Goal: Information Seeking & Learning: Learn about a topic

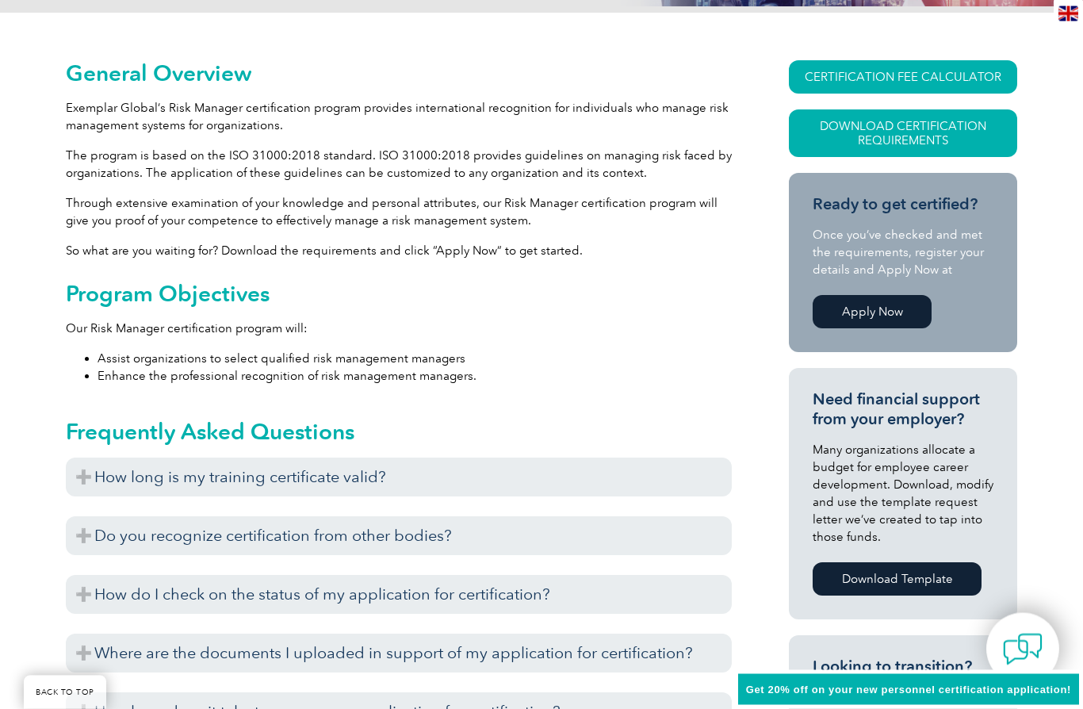
scroll to position [343, 0]
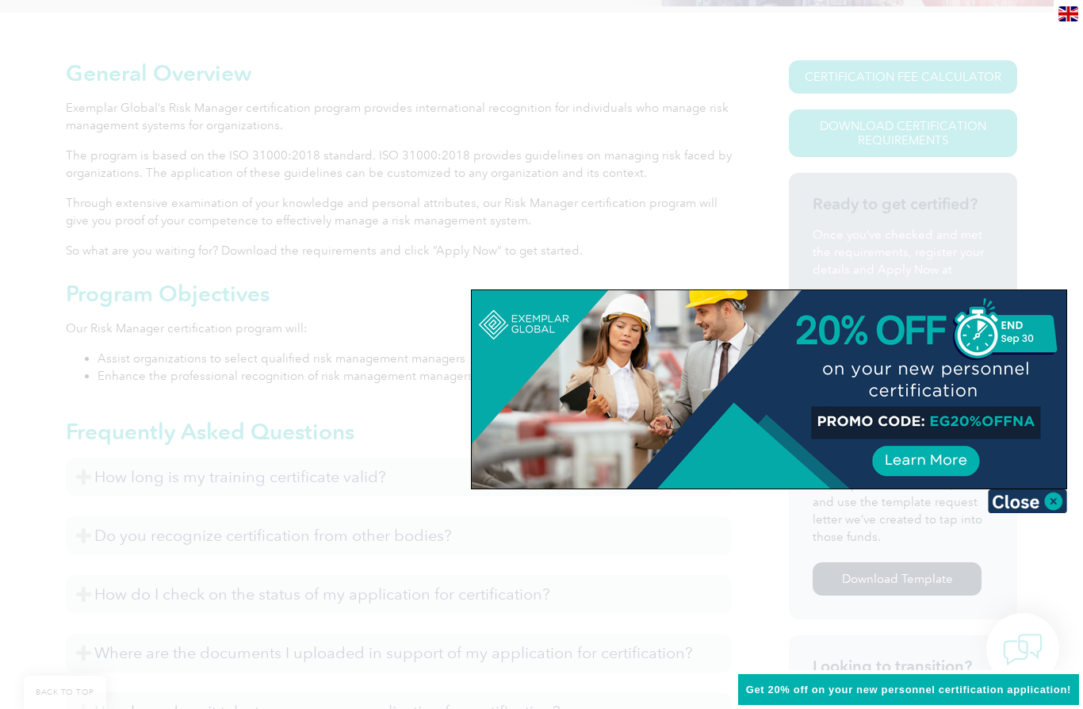
click at [1040, 496] on img at bounding box center [1027, 501] width 79 height 24
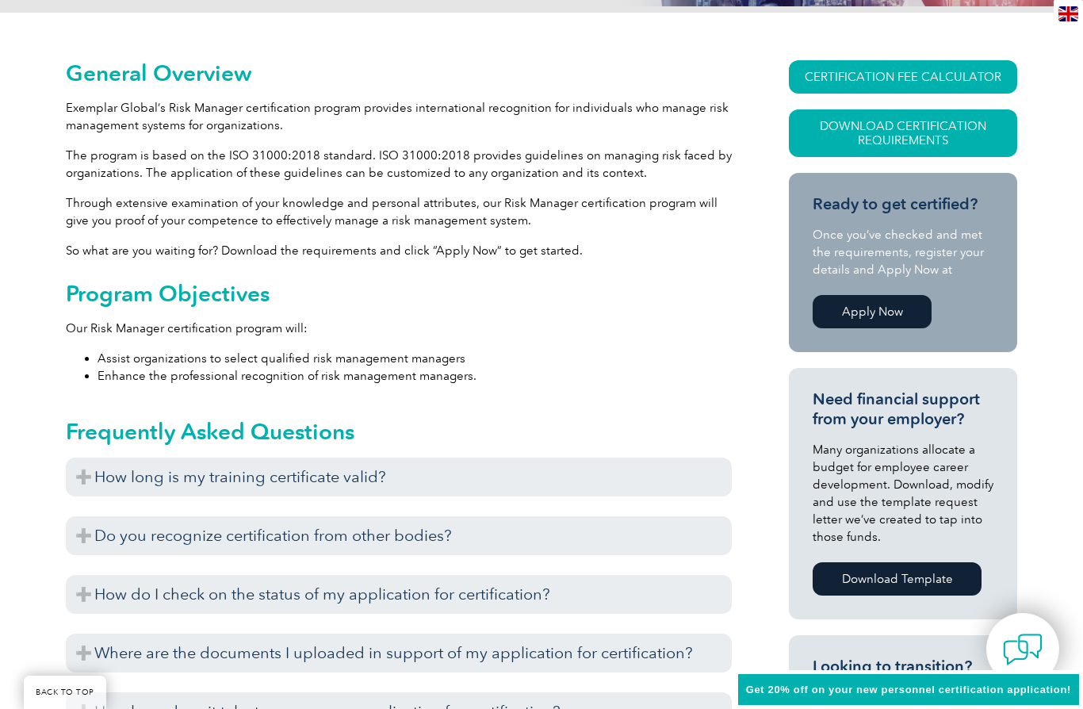
click at [76, 487] on h3 "How long is my training certificate valid?" at bounding box center [399, 477] width 666 height 39
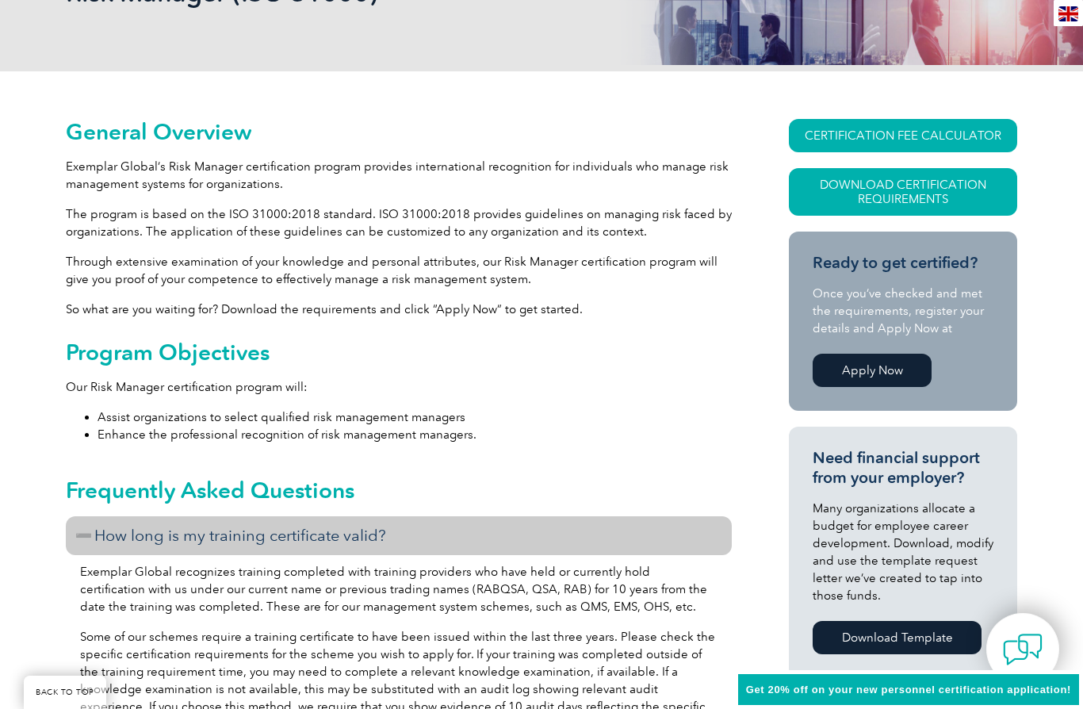
scroll to position [284, 0]
click at [845, 209] on link "Download Certification Requirements" at bounding box center [903, 193] width 228 height 48
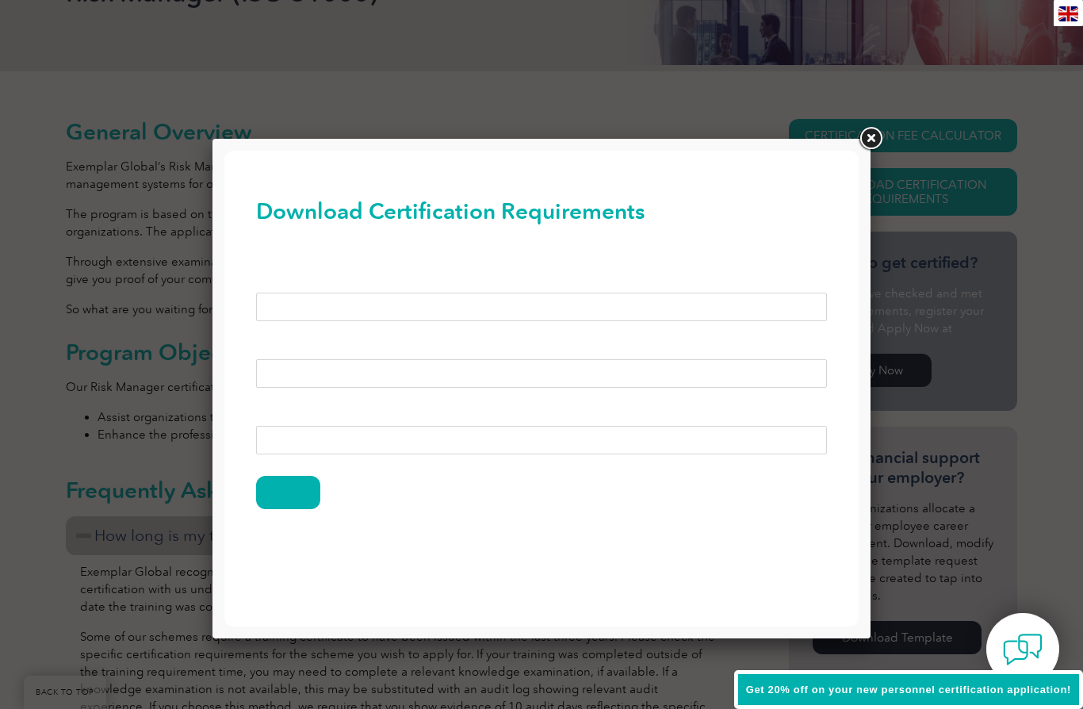
scroll to position [0, 0]
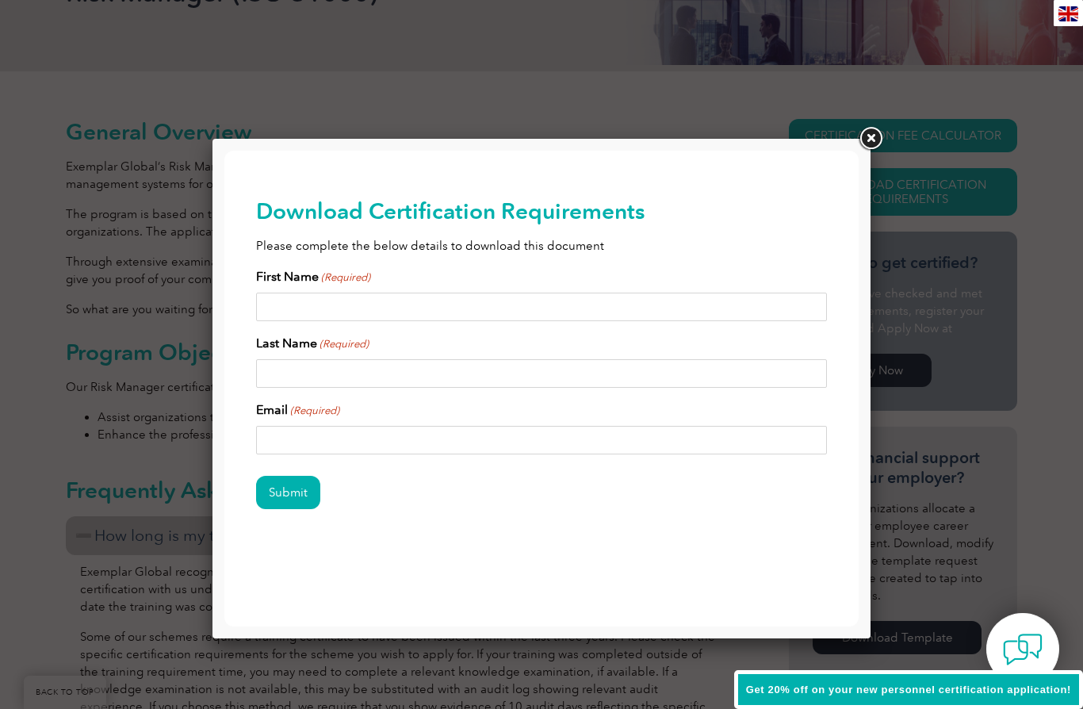
click at [867, 148] on link at bounding box center [870, 138] width 29 height 29
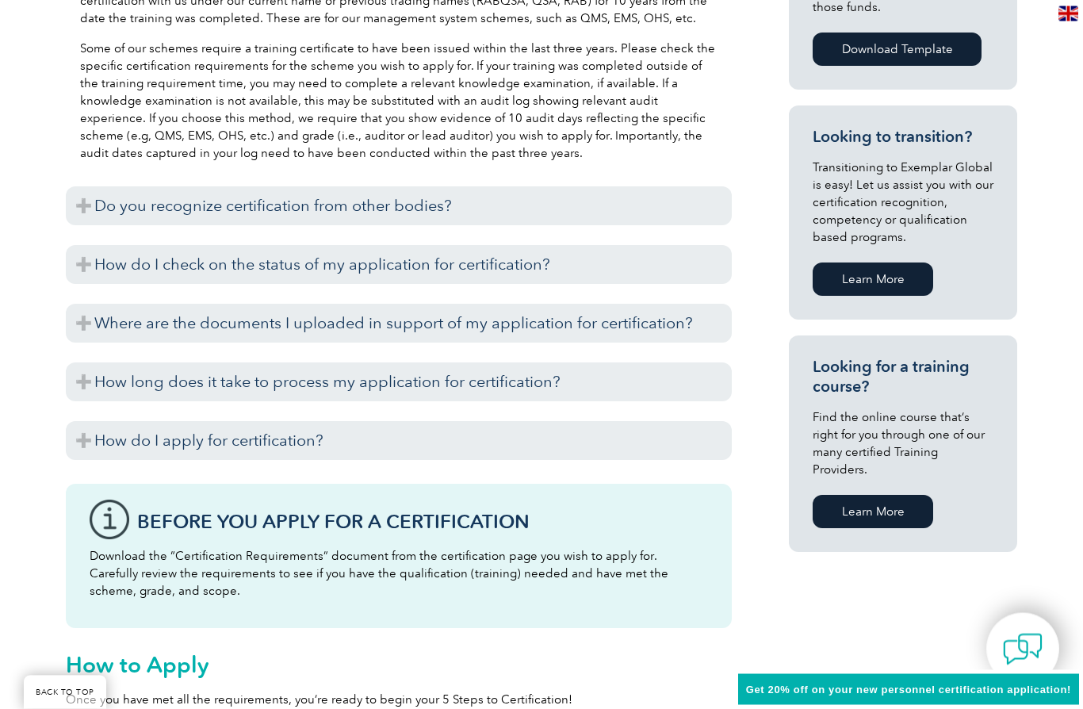
scroll to position [873, 0]
click at [80, 336] on h3 "Where are the documents I uploaded in support of my application for certificati…" at bounding box center [399, 323] width 666 height 39
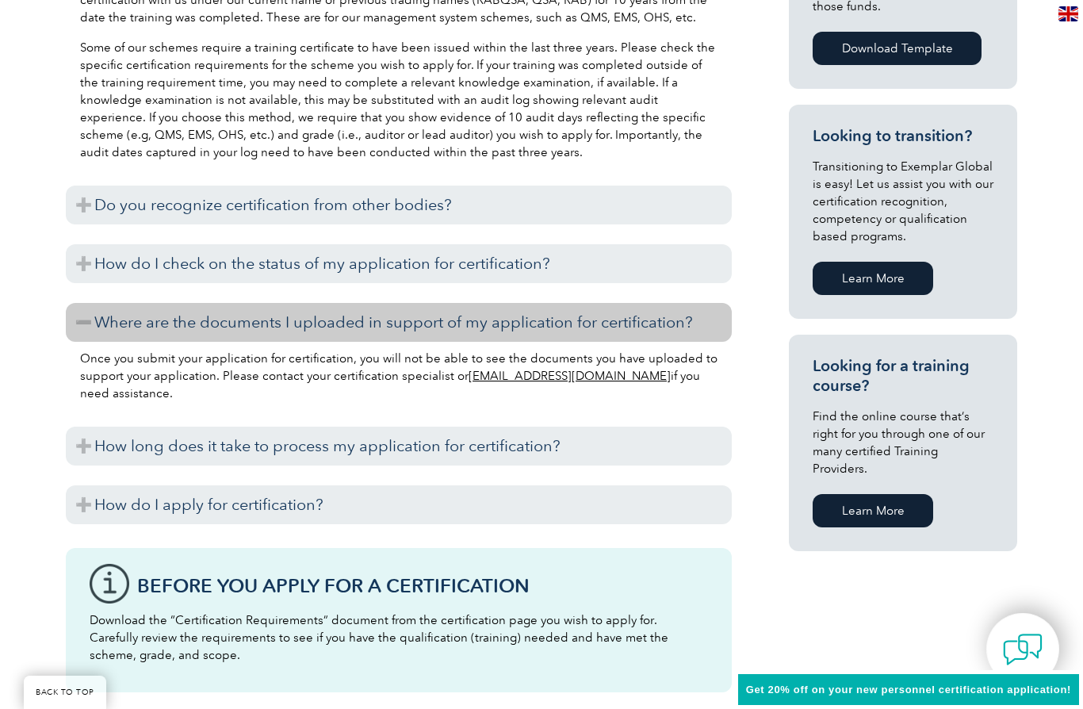
click at [81, 434] on h3 "How long does it take to process my application for certification?" at bounding box center [399, 446] width 666 height 39
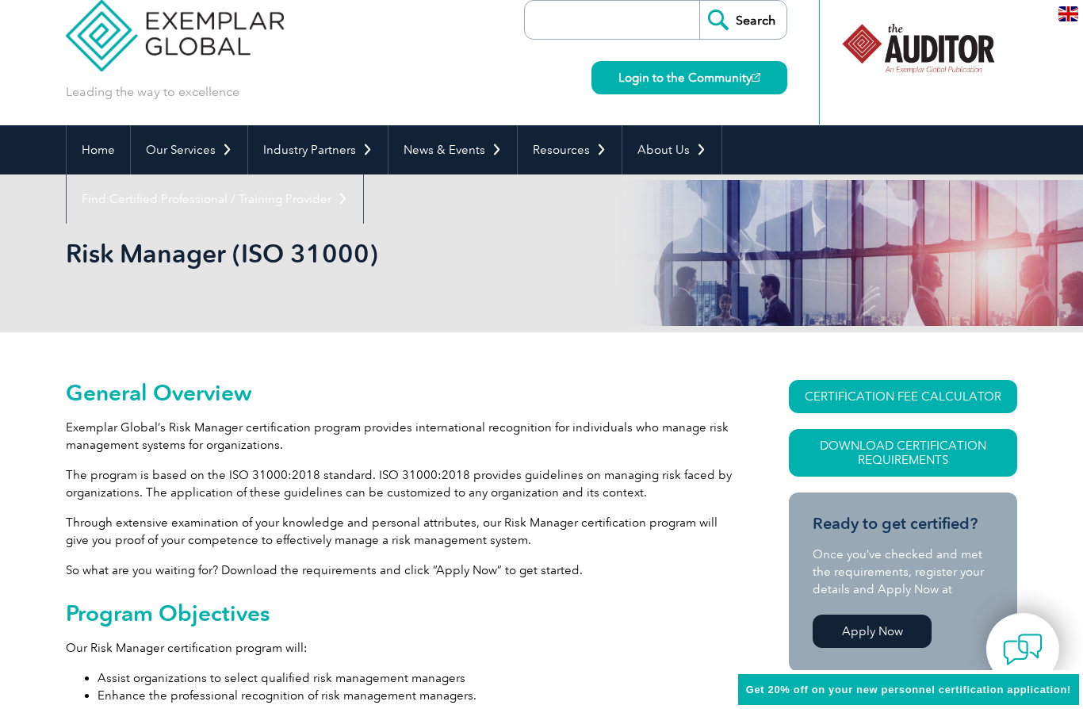
scroll to position [0, 0]
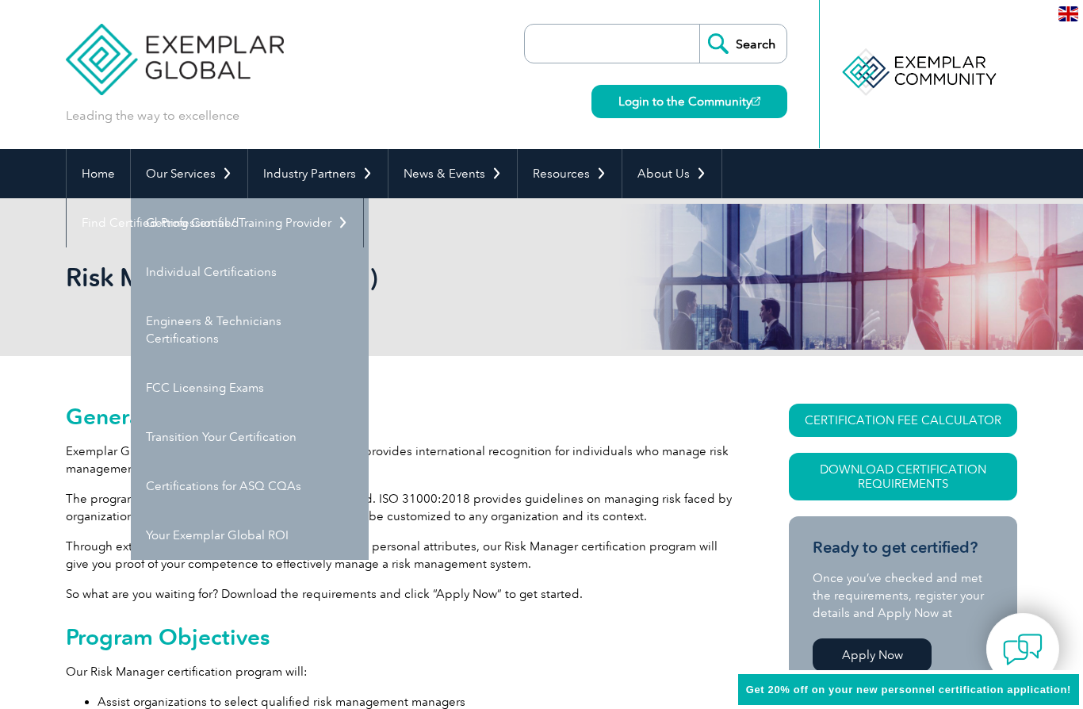
click at [209, 486] on link "Certifications for ASQ CQAs" at bounding box center [250, 486] width 238 height 49
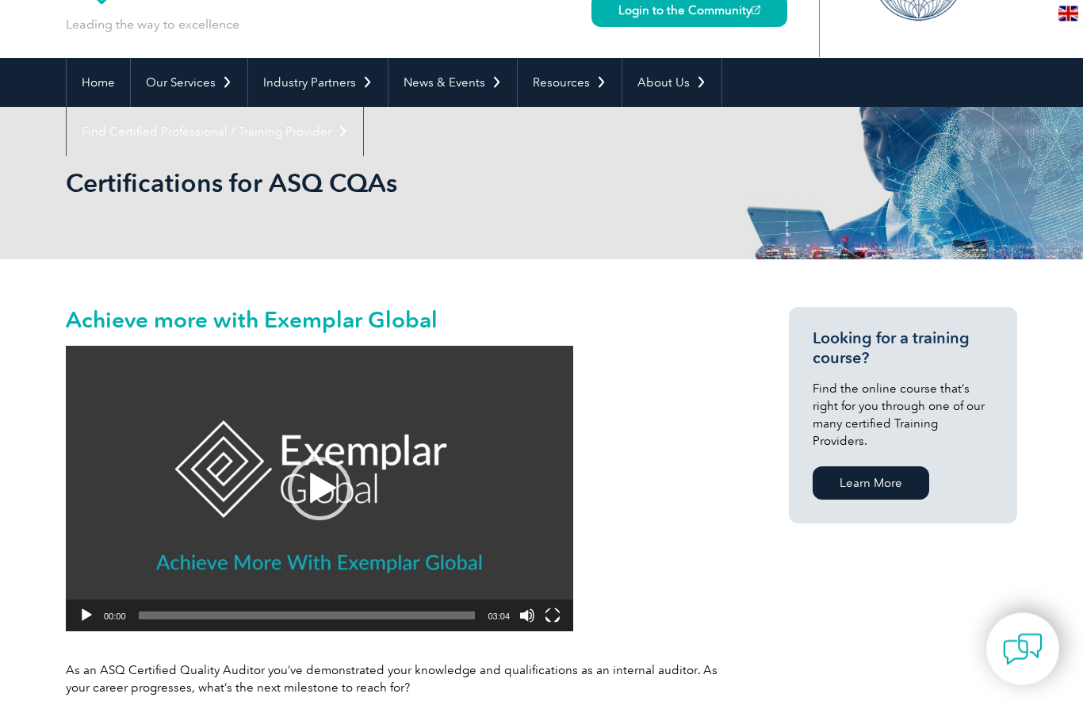
scroll to position [91, 0]
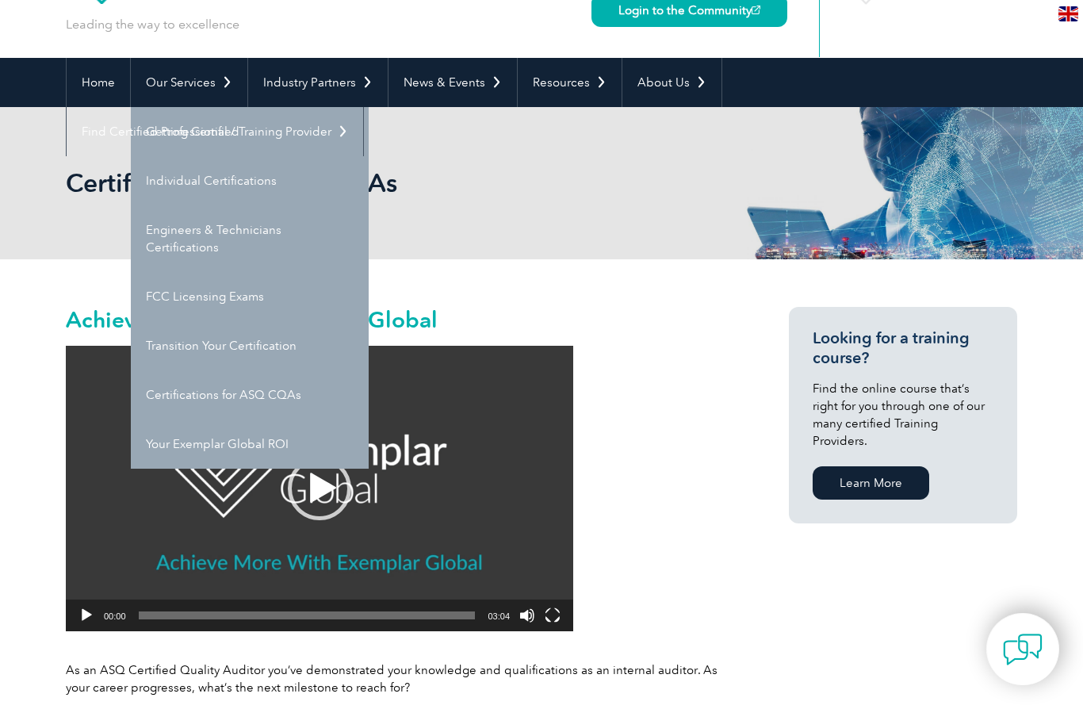
click at [170, 200] on link "Individual Certifications" at bounding box center [250, 180] width 238 height 49
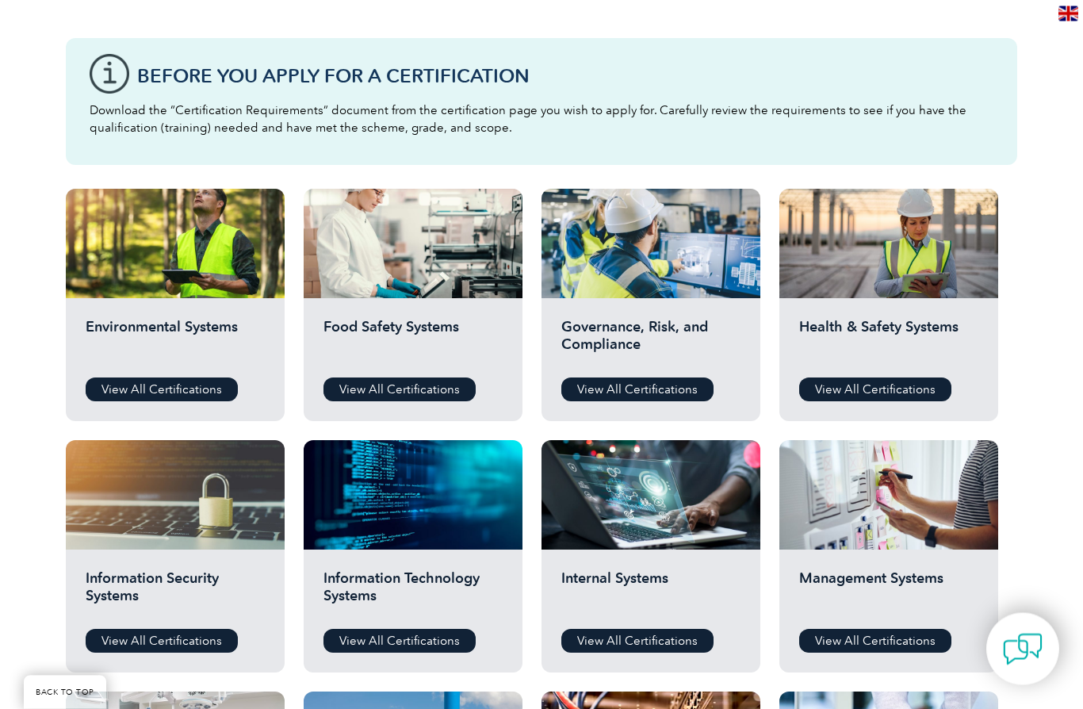
scroll to position [412, 0]
click at [612, 400] on link "View All Certifications" at bounding box center [637, 389] width 152 height 24
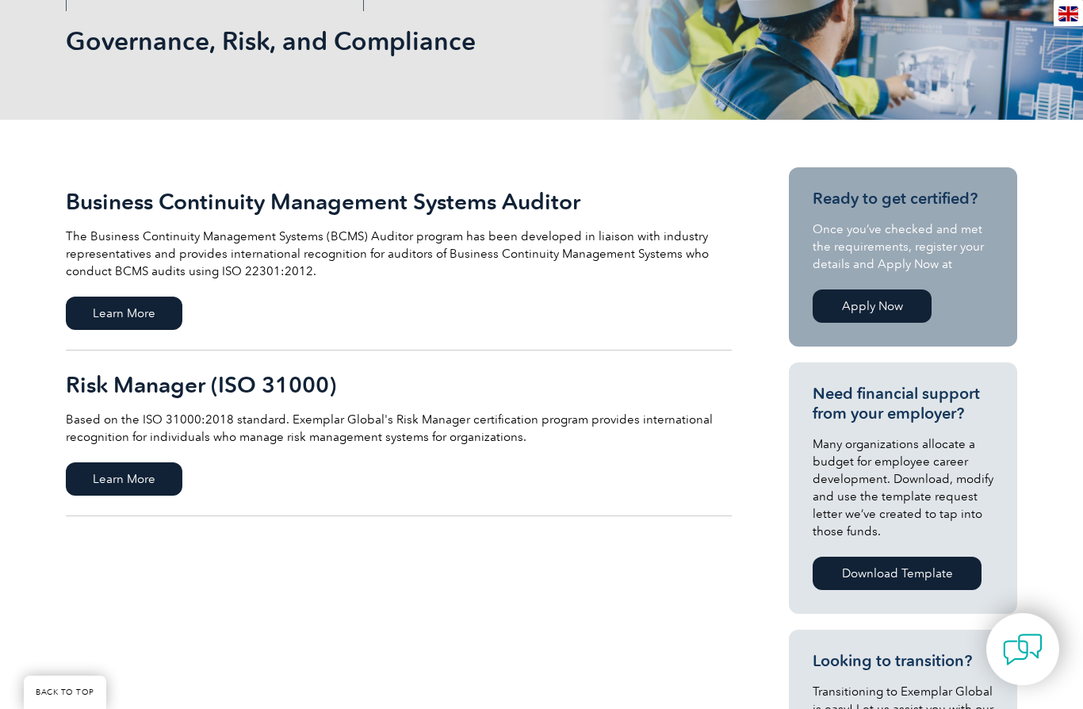
scroll to position [261, 0]
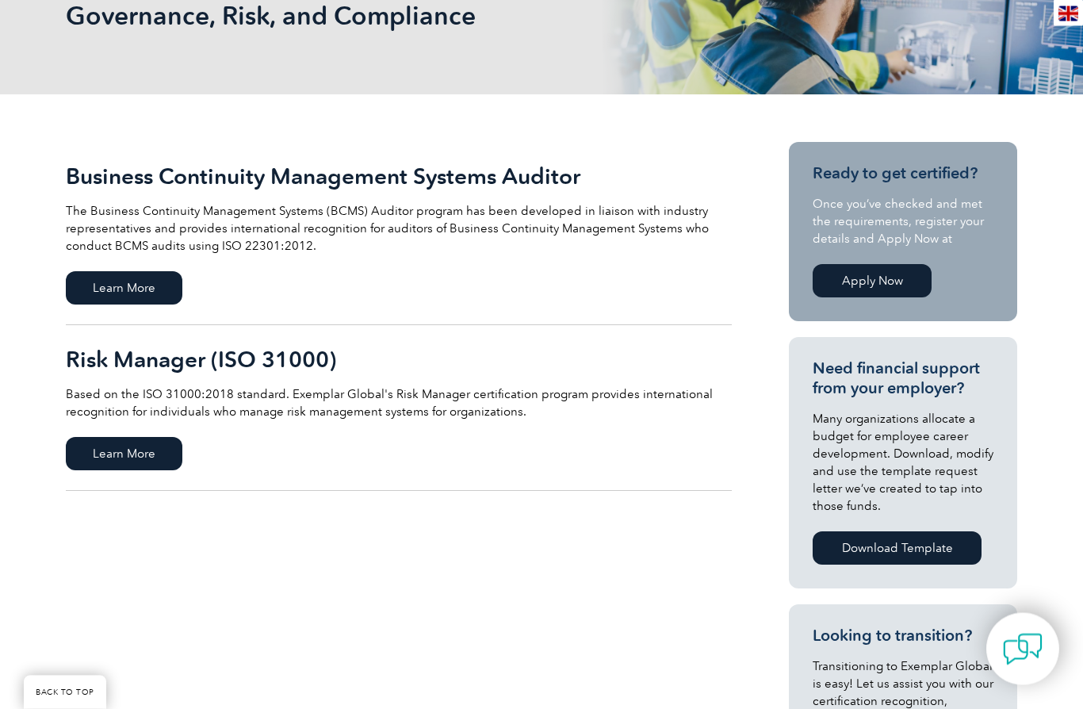
click at [98, 461] on span "Learn More" at bounding box center [124, 454] width 117 height 33
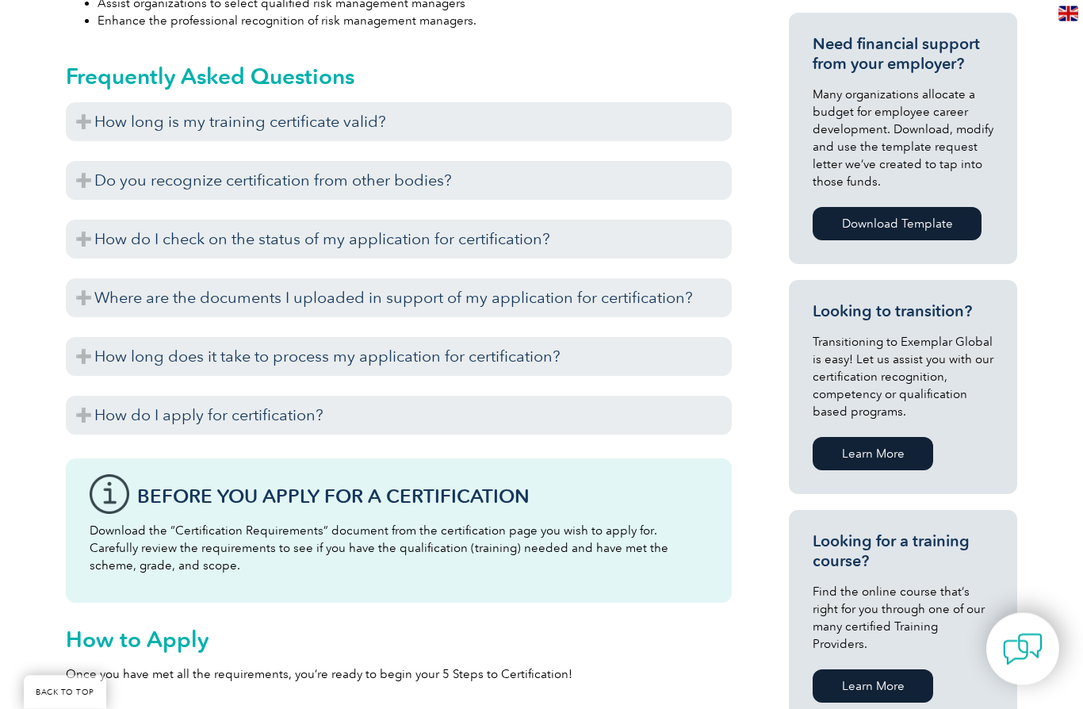
scroll to position [678, 0]
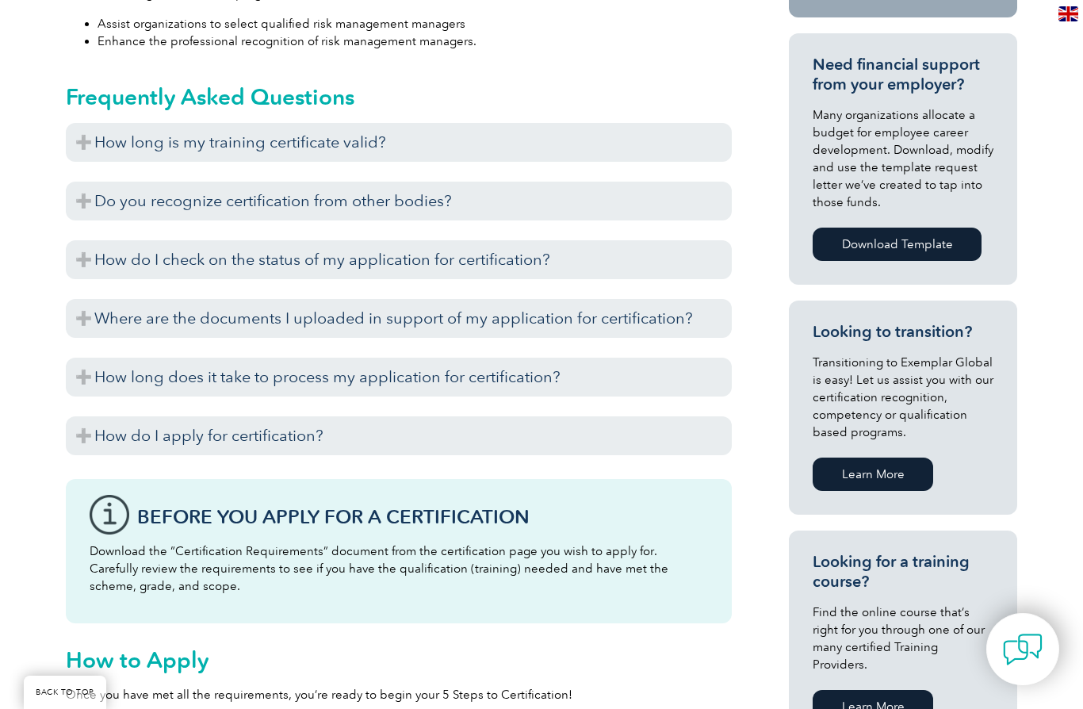
click at [88, 394] on h3 "How long does it take to process my application for certification?" at bounding box center [399, 377] width 666 height 39
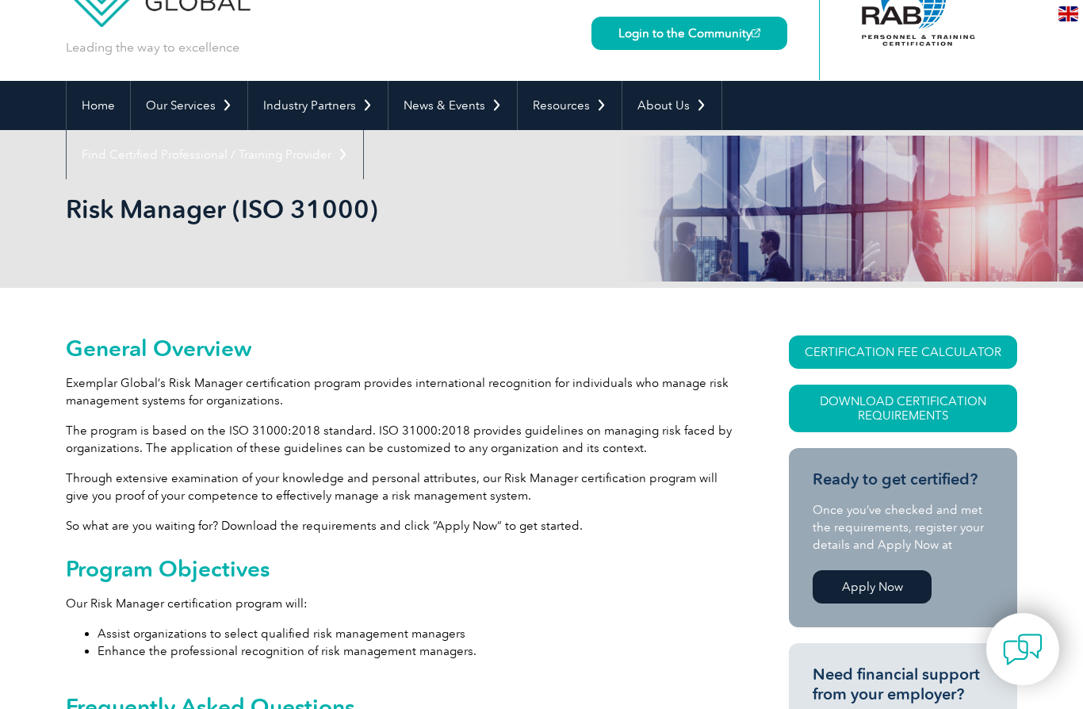
scroll to position [65, 0]
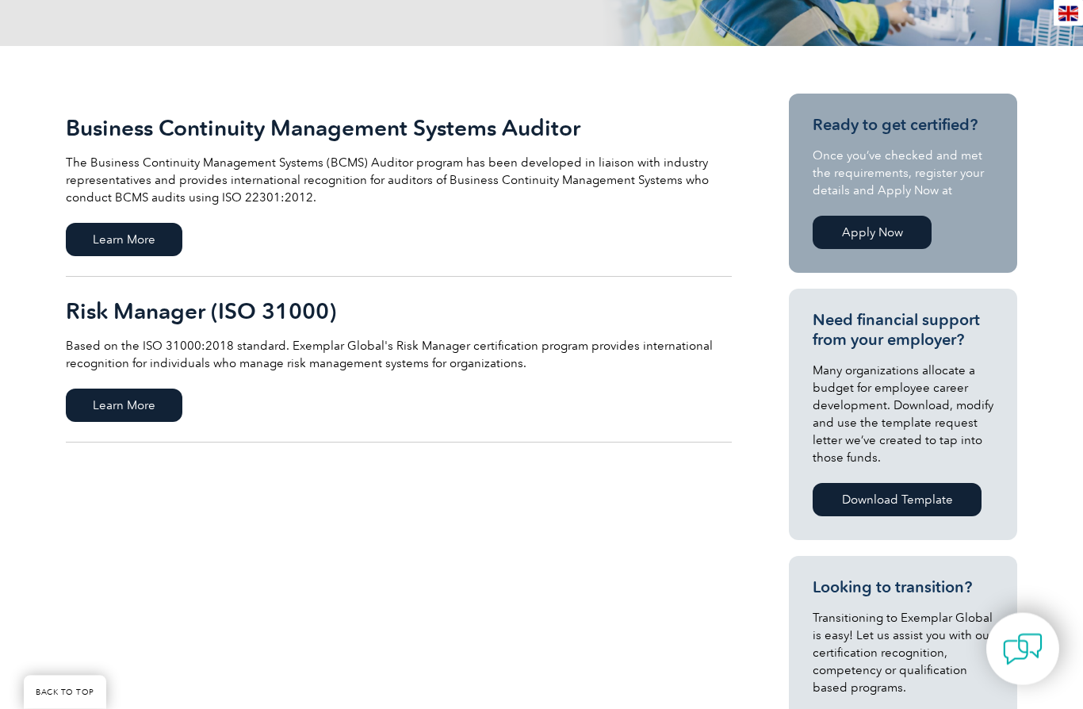
scroll to position [310, 0]
click at [124, 400] on span "Learn More" at bounding box center [124, 405] width 117 height 33
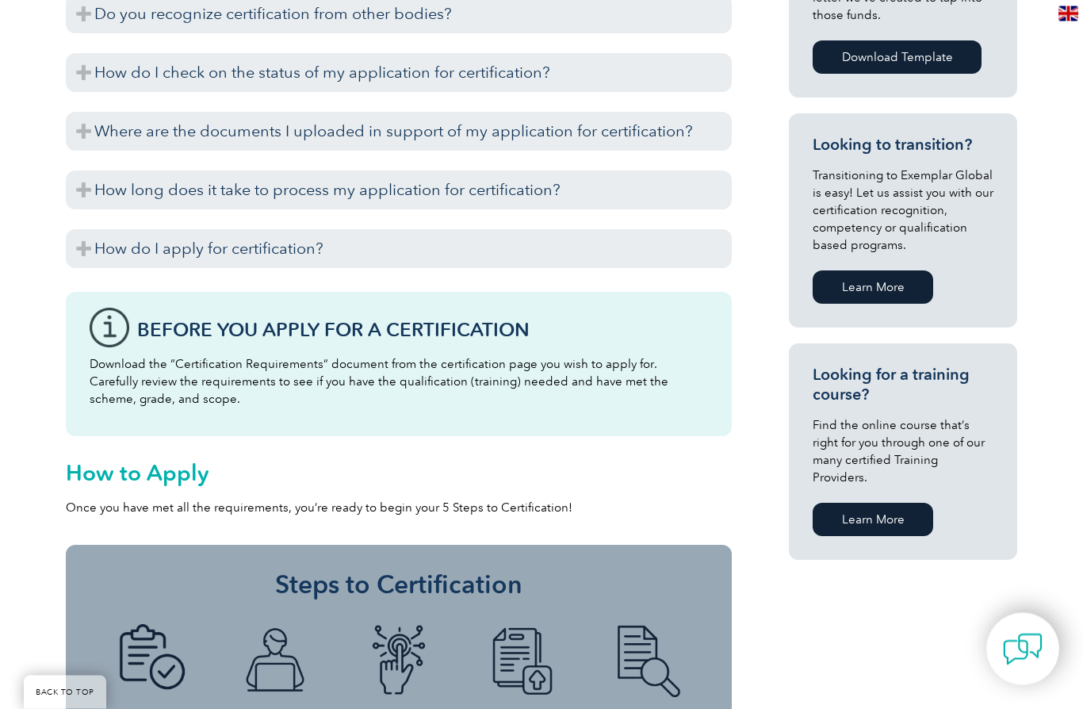
scroll to position [873, 0]
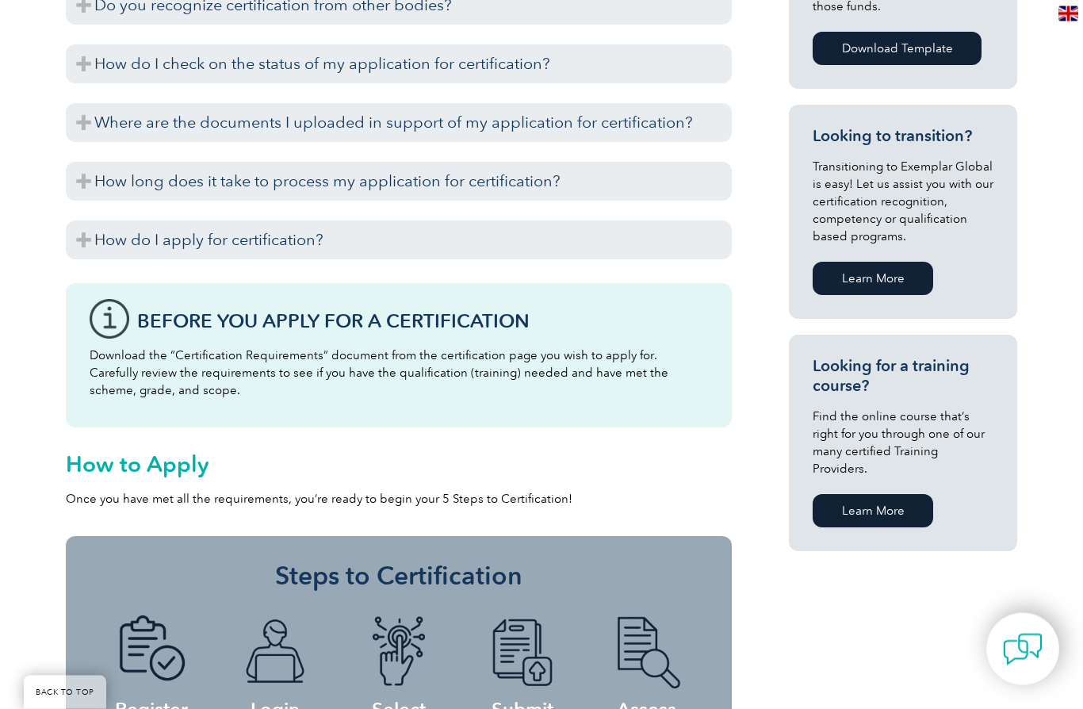
click at [852, 496] on link "Learn More" at bounding box center [873, 511] width 121 height 33
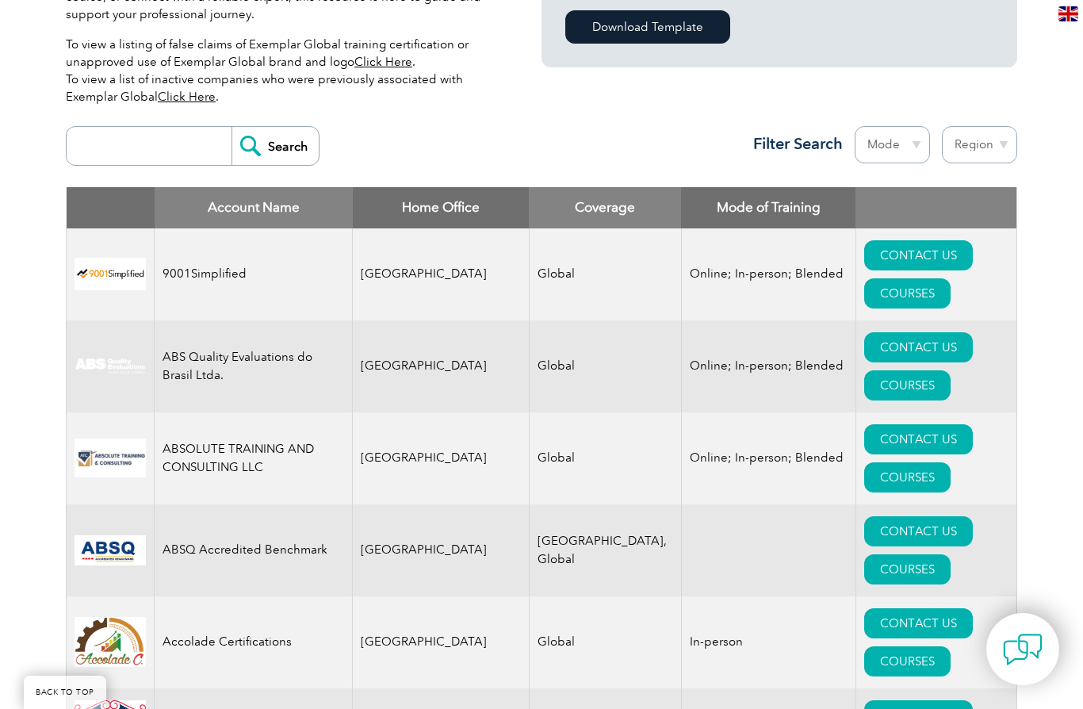
scroll to position [509, 0]
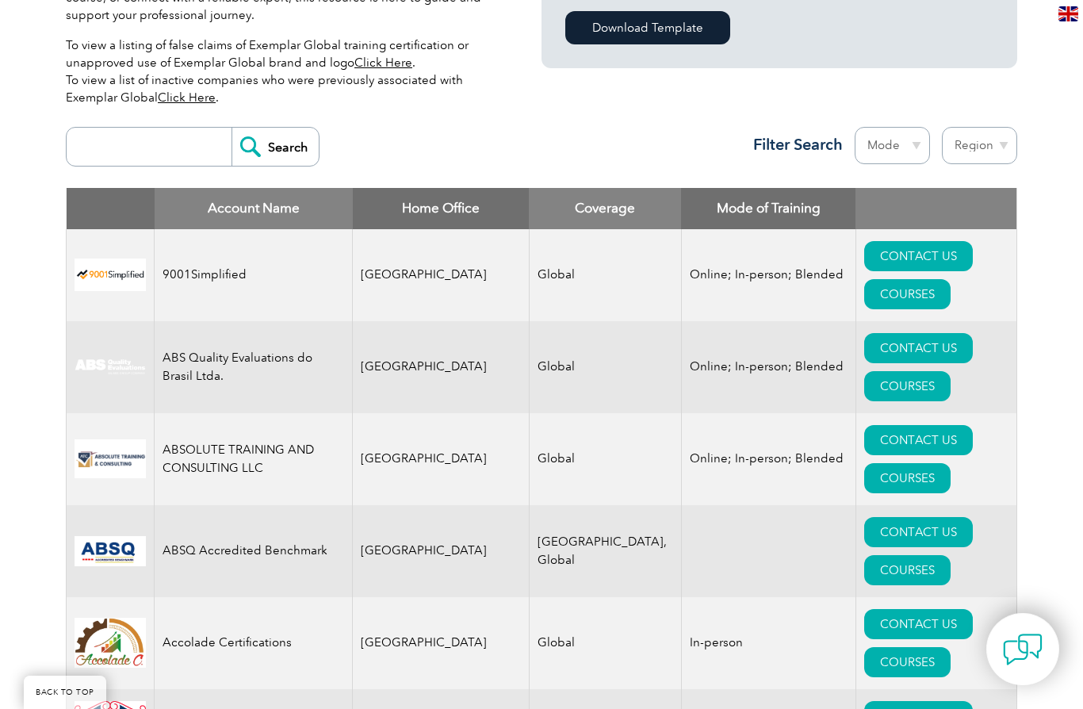
click at [102, 166] on input "search" at bounding box center [153, 147] width 157 height 38
type input "Risk"
click at [256, 150] on input "Search" at bounding box center [275, 147] width 87 height 38
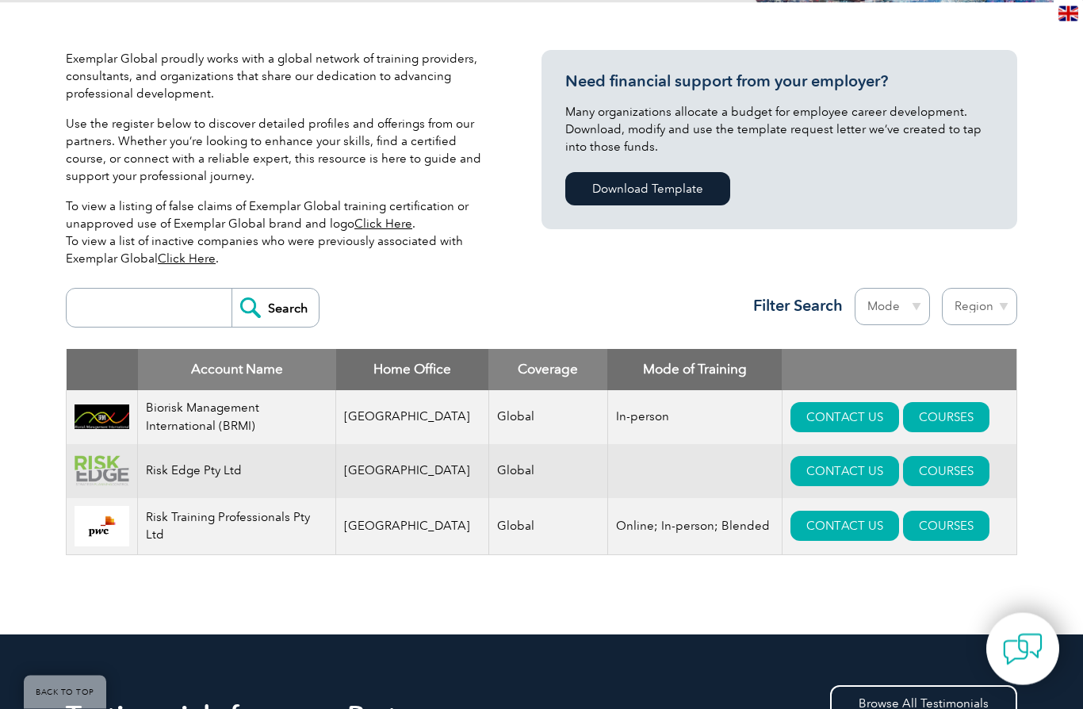
scroll to position [348, 0]
click at [916, 524] on link "COURSES" at bounding box center [946, 526] width 86 height 30
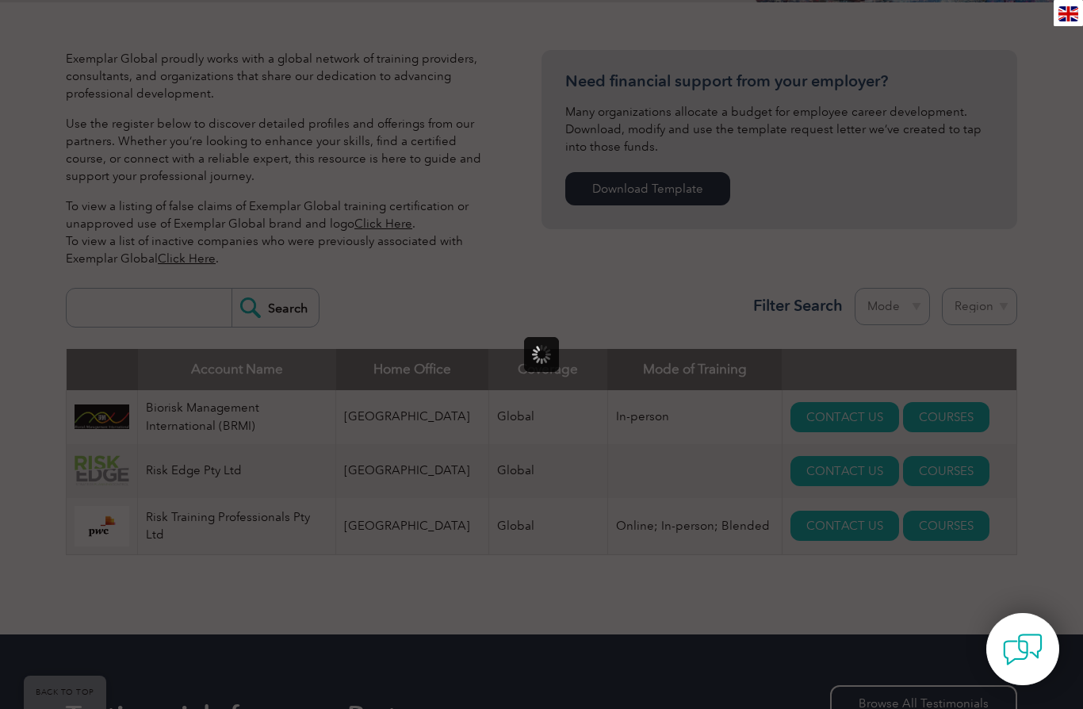
scroll to position [0, 0]
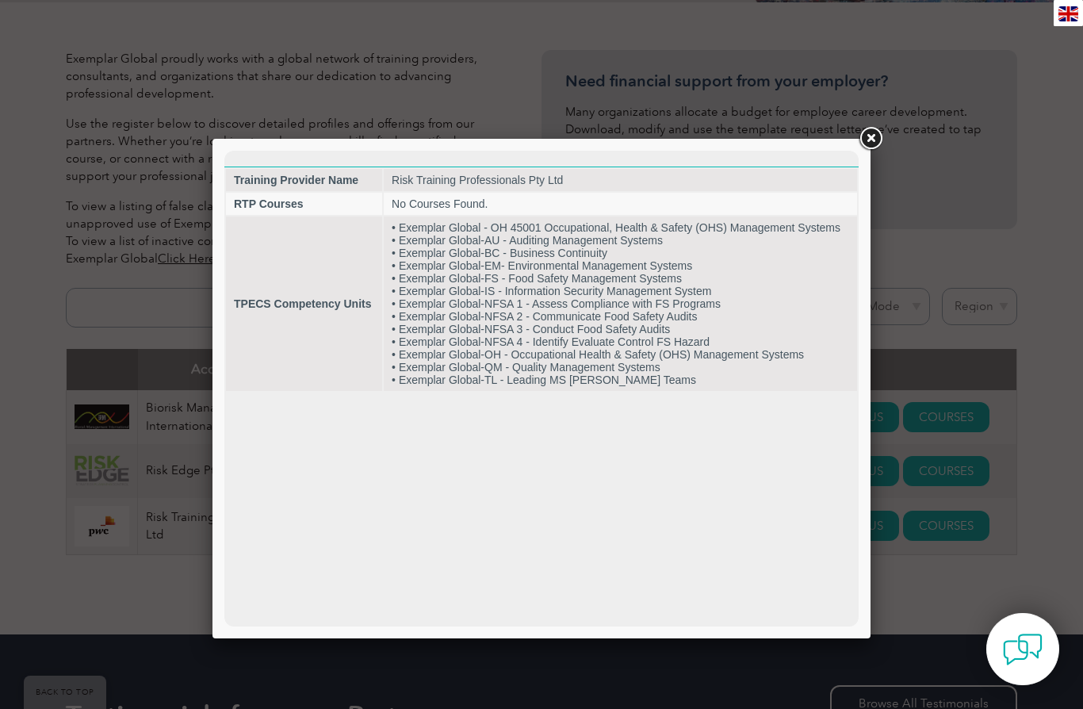
click at [872, 155] on div at bounding box center [541, 354] width 1083 height 709
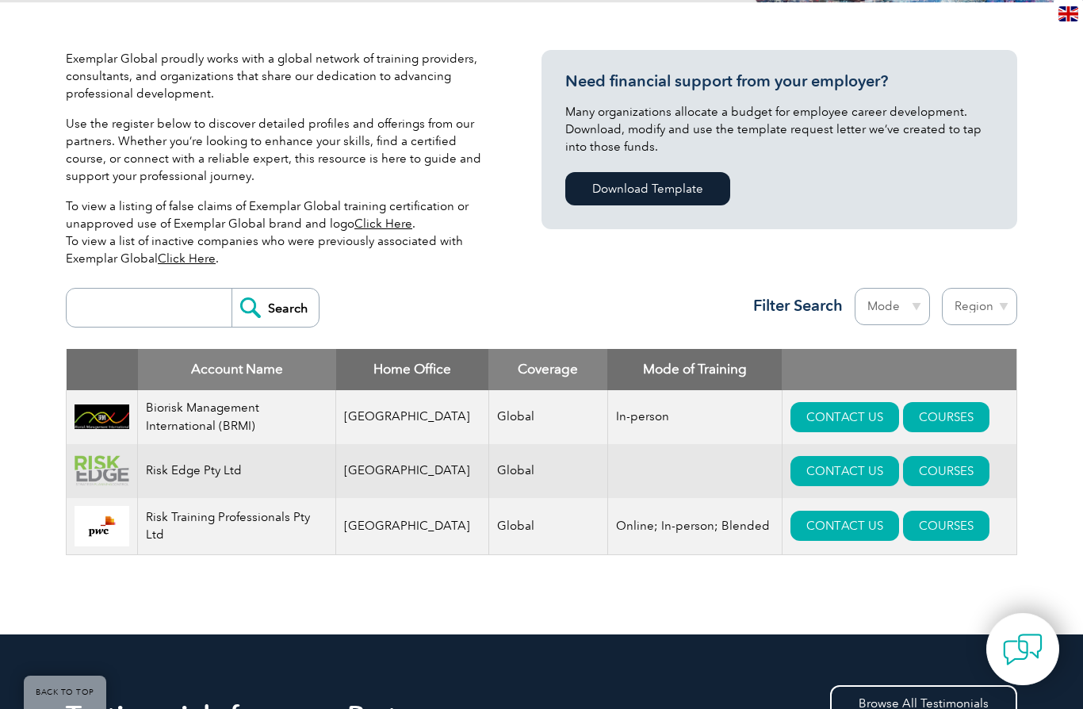
click at [109, 319] on input "search" at bounding box center [153, 308] width 157 height 38
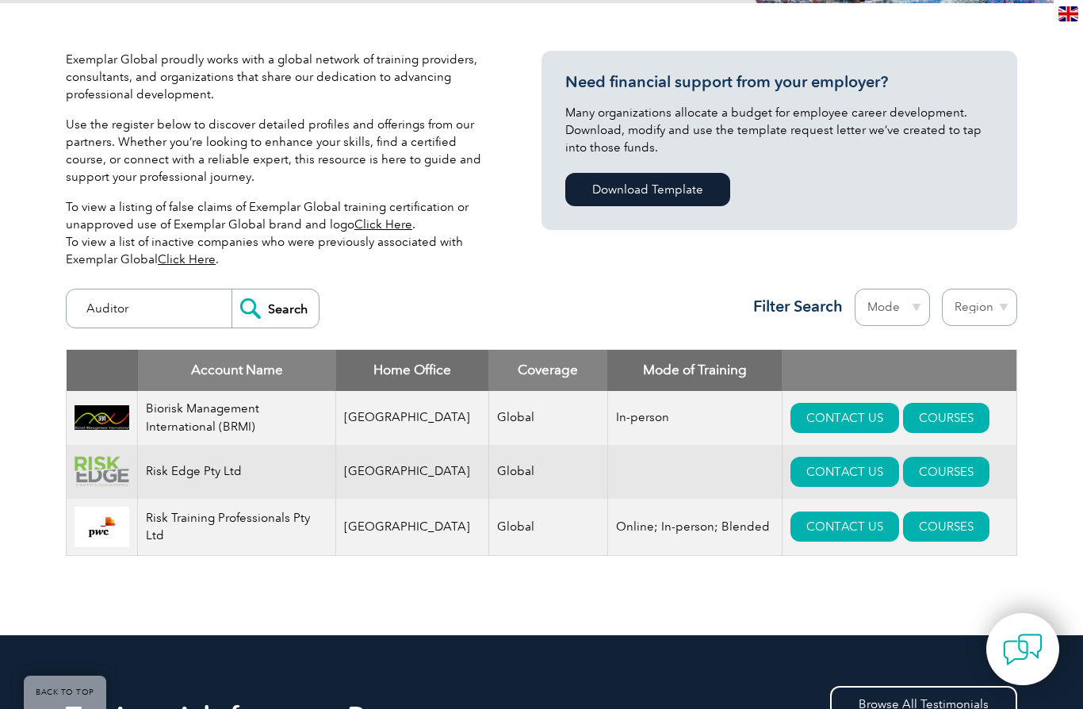
type input "Auditor"
click at [264, 314] on input "Search" at bounding box center [275, 308] width 87 height 38
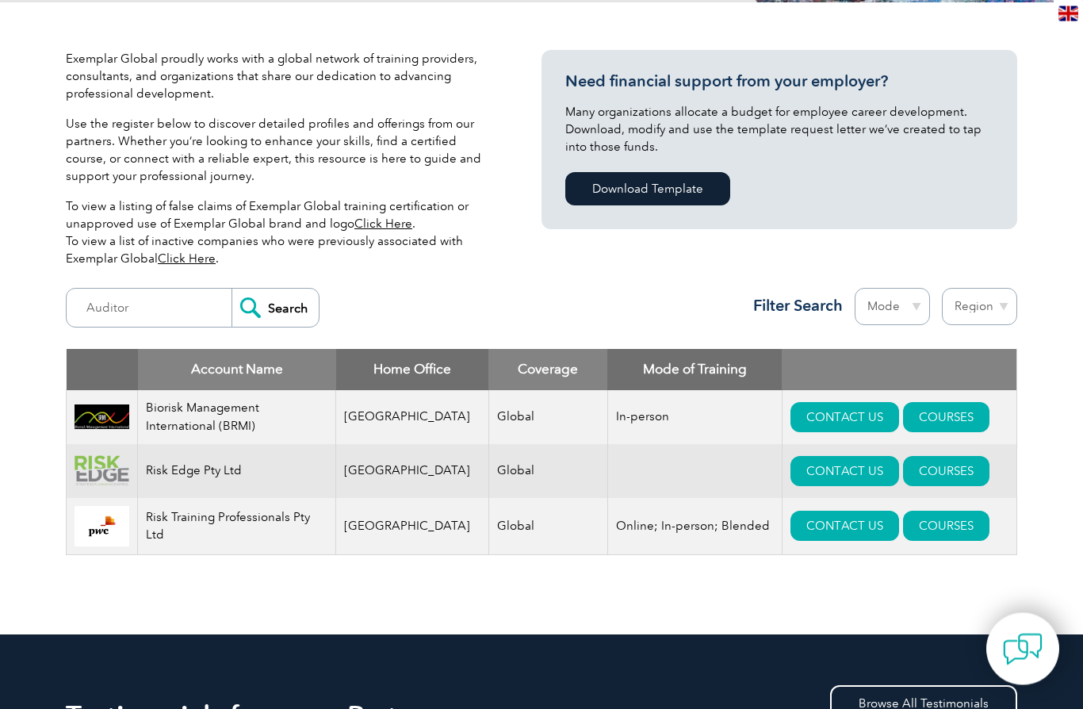
scroll to position [417, 0]
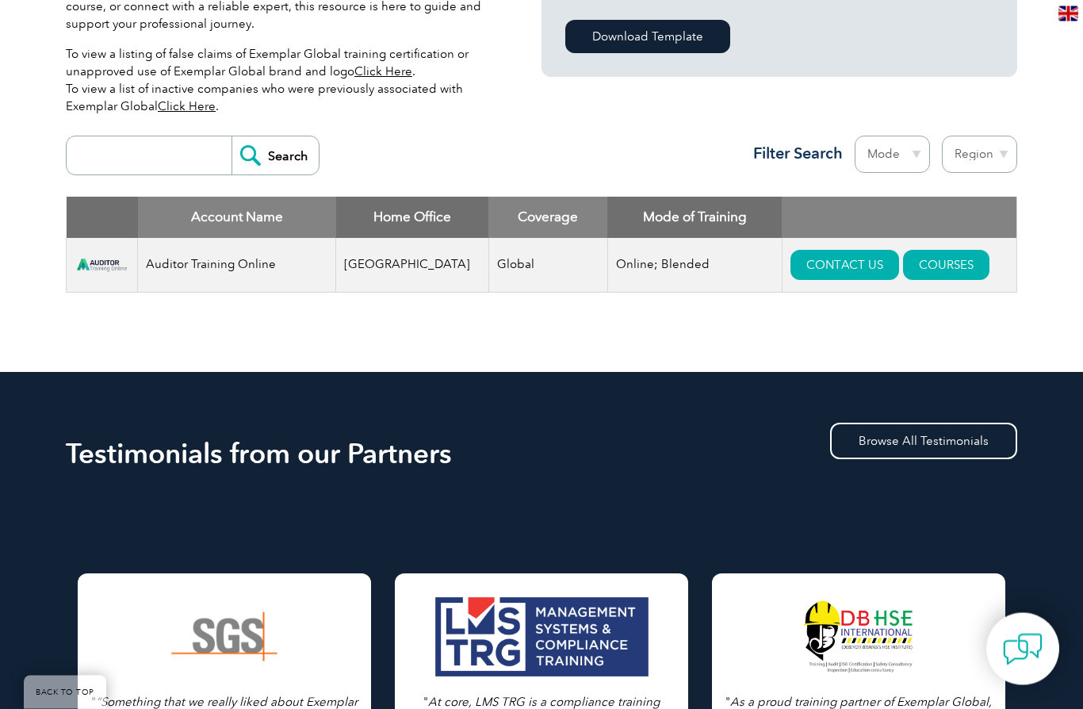
scroll to position [500, 0]
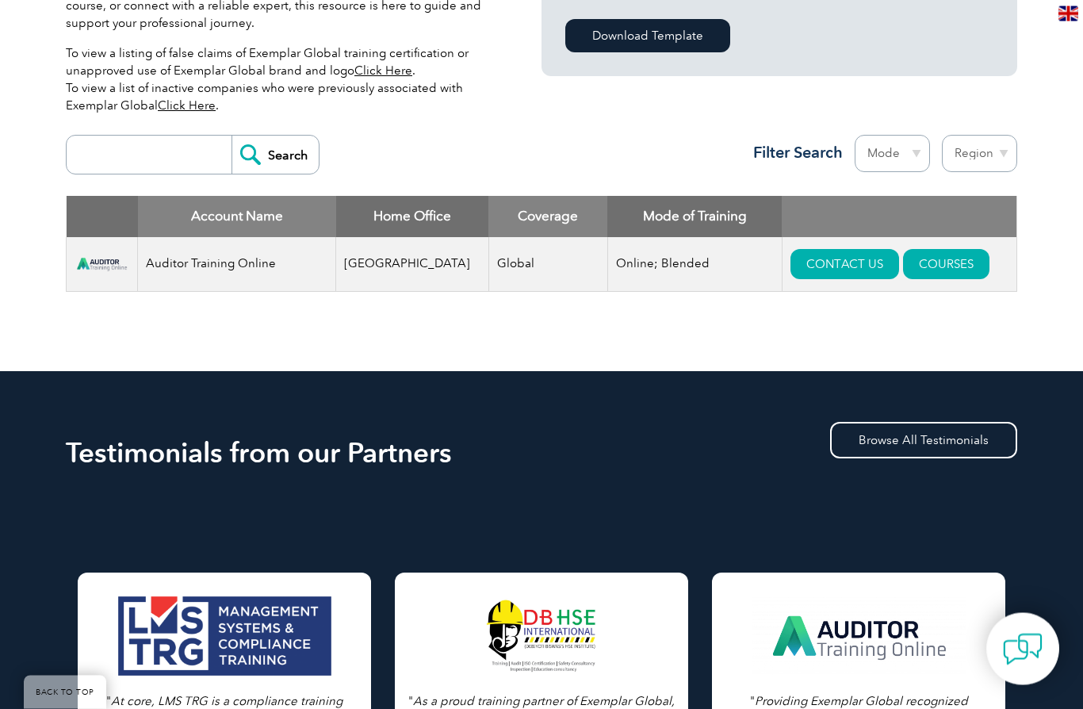
click at [923, 277] on link "COURSES" at bounding box center [946, 265] width 86 height 30
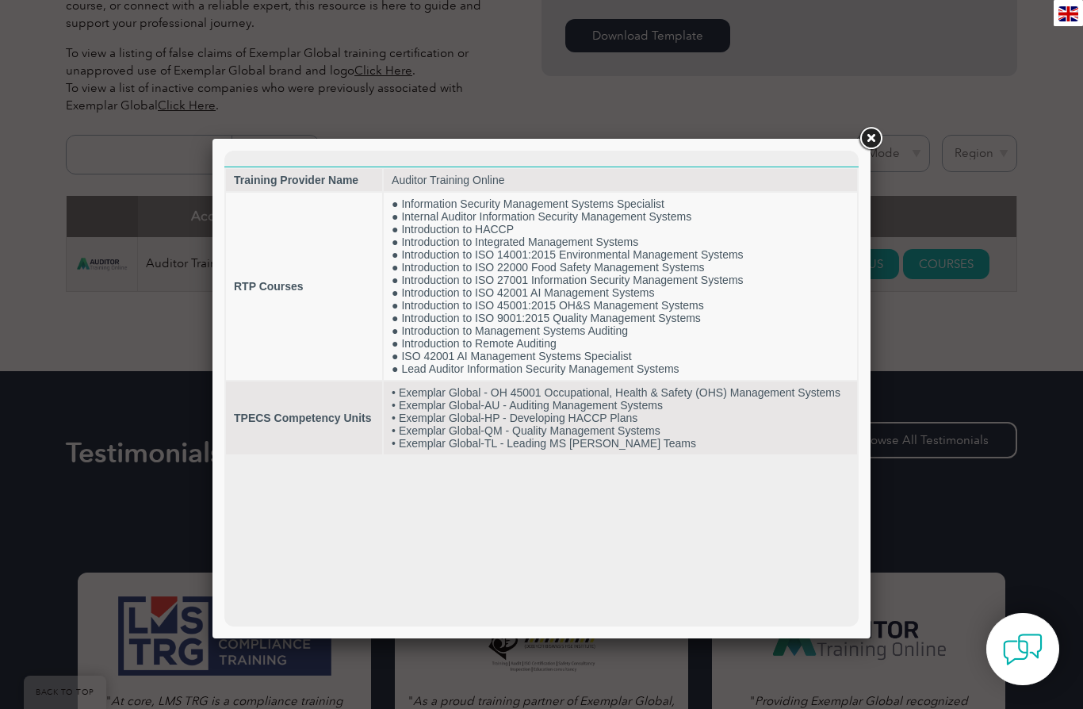
scroll to position [0, 0]
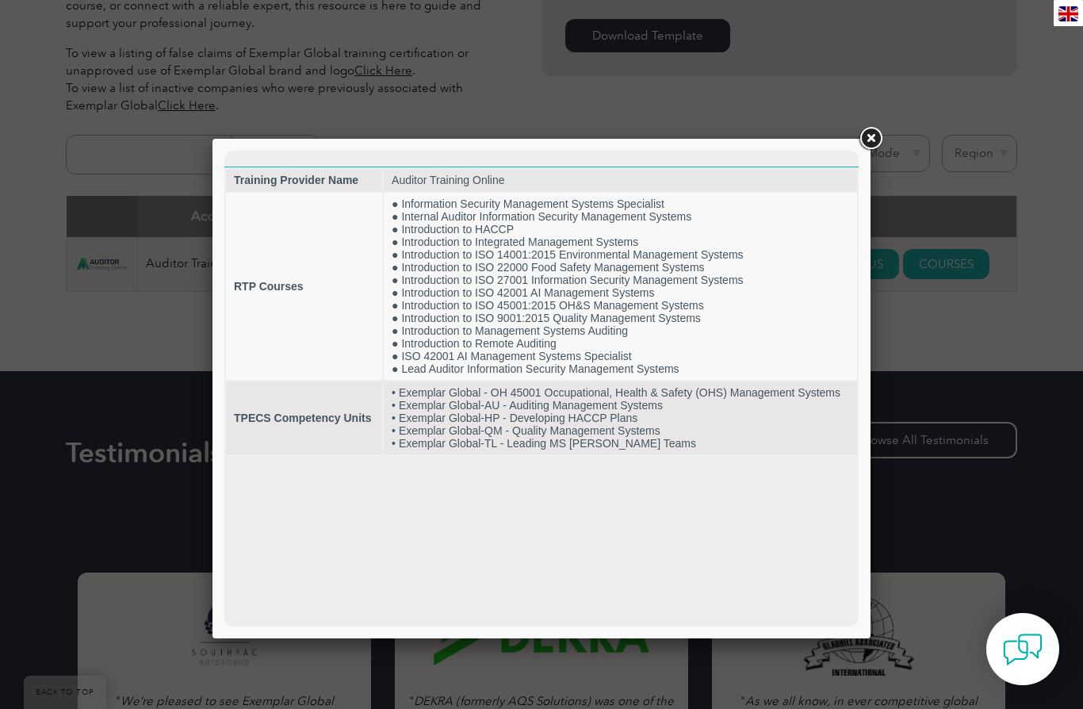
click at [871, 138] on link at bounding box center [870, 138] width 29 height 29
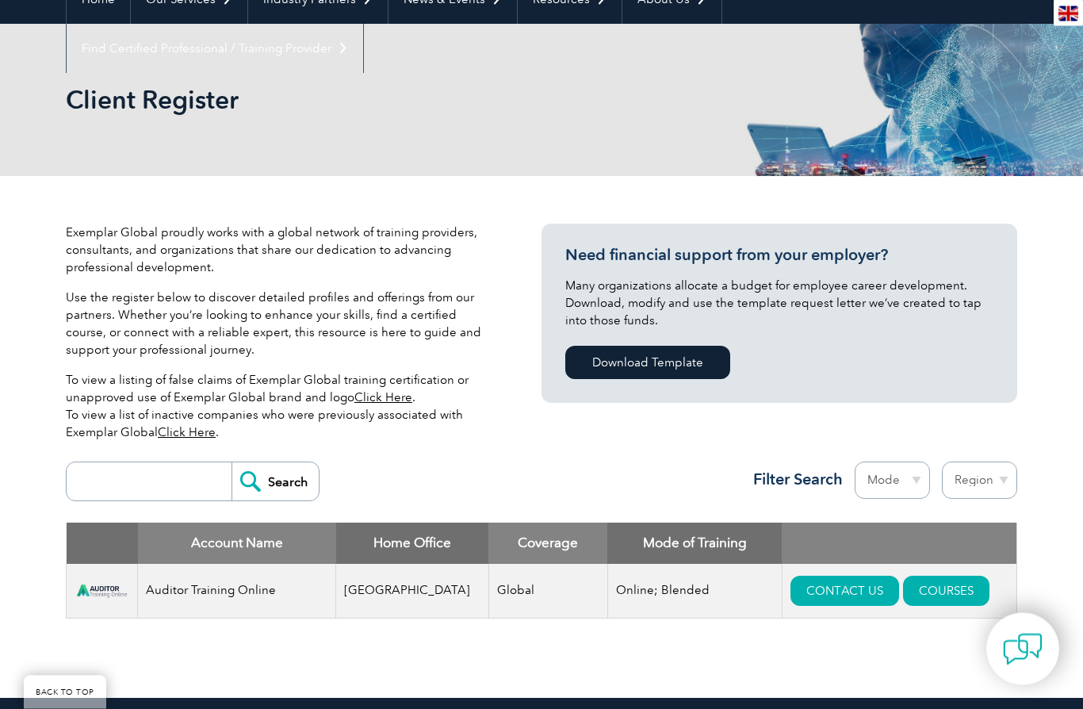
scroll to position [158, 0]
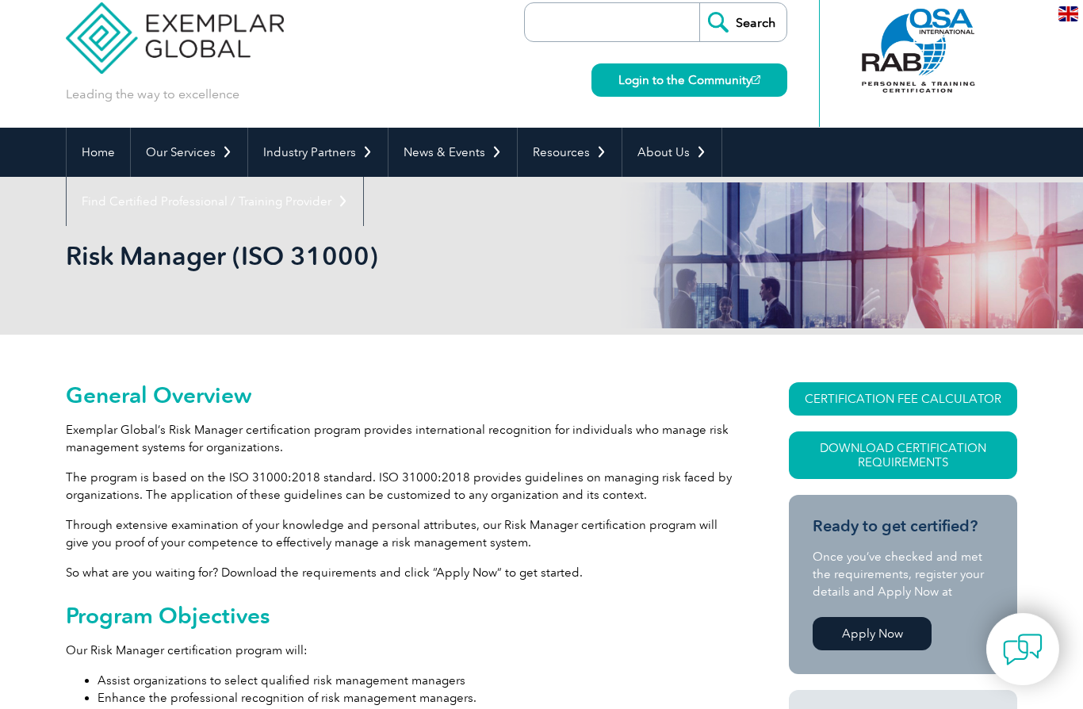
scroll to position [72, 0]
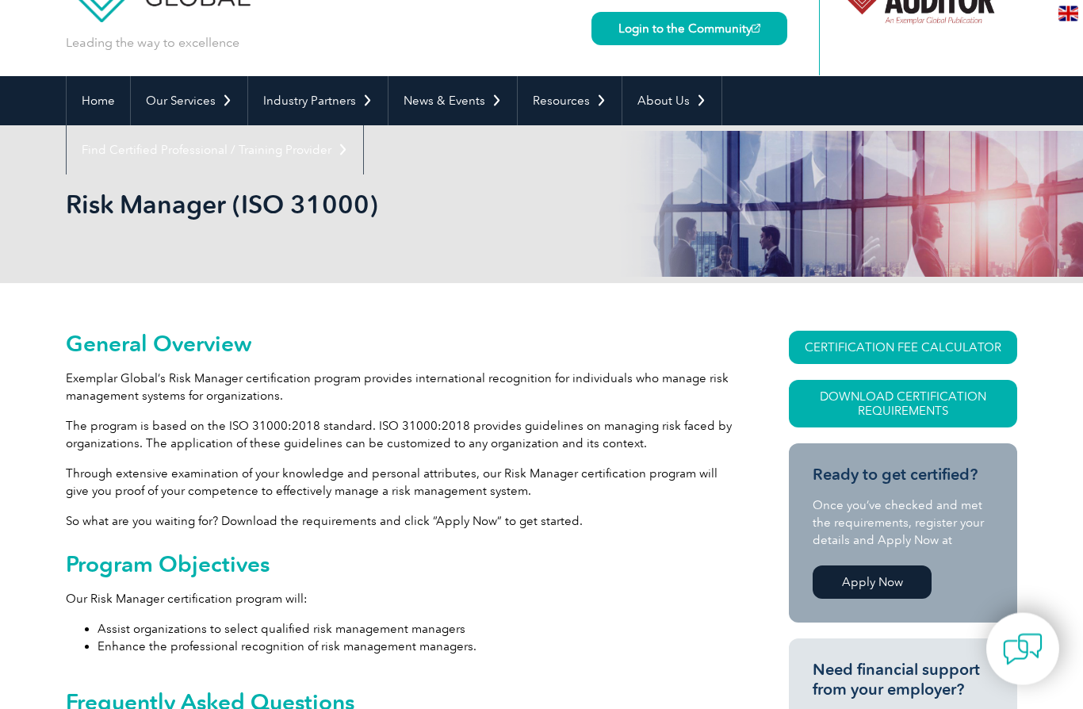
click at [824, 351] on link "CERTIFICATION FEE CALCULATOR" at bounding box center [903, 347] width 228 height 33
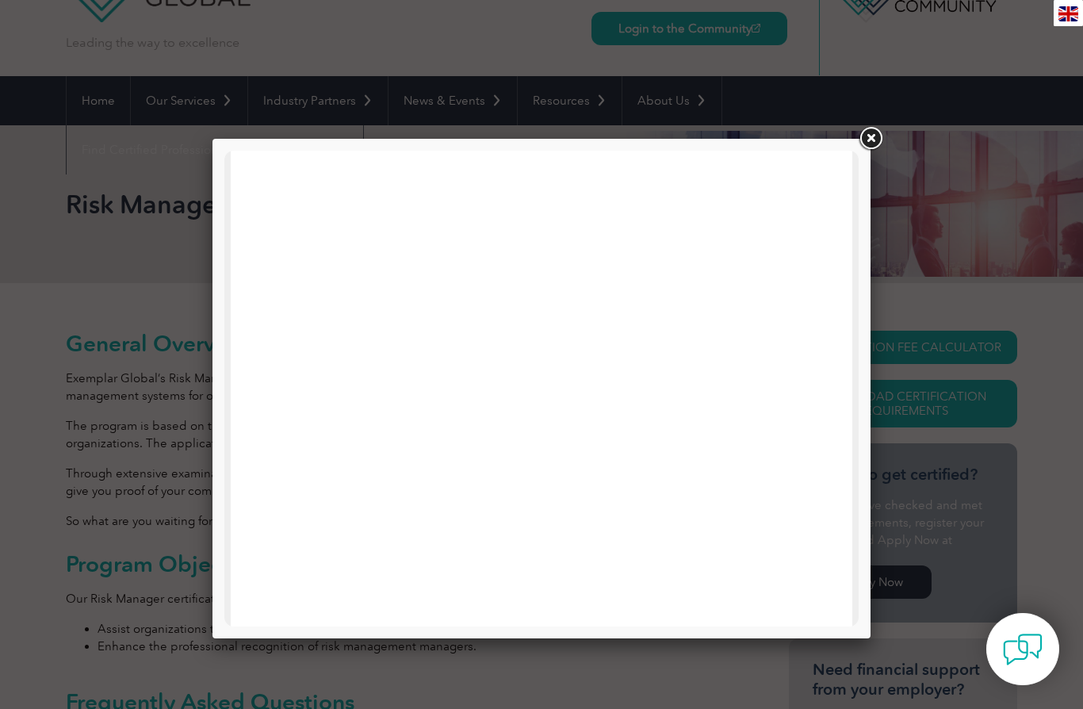
scroll to position [0, 0]
click at [868, 143] on link at bounding box center [870, 138] width 29 height 29
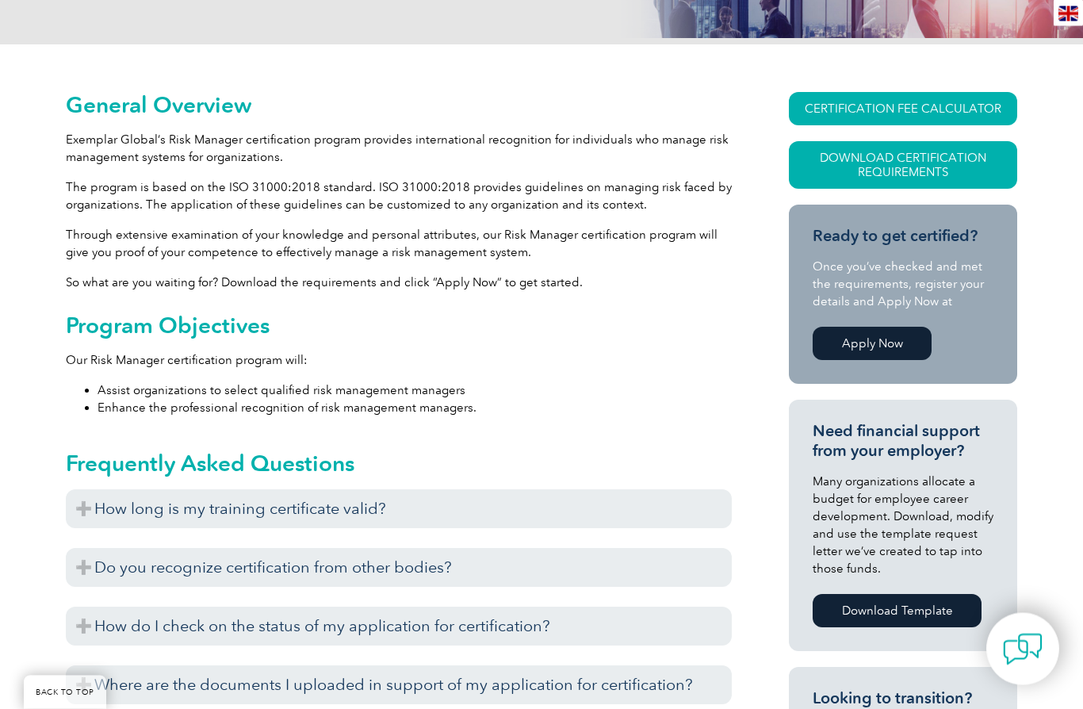
scroll to position [335, 0]
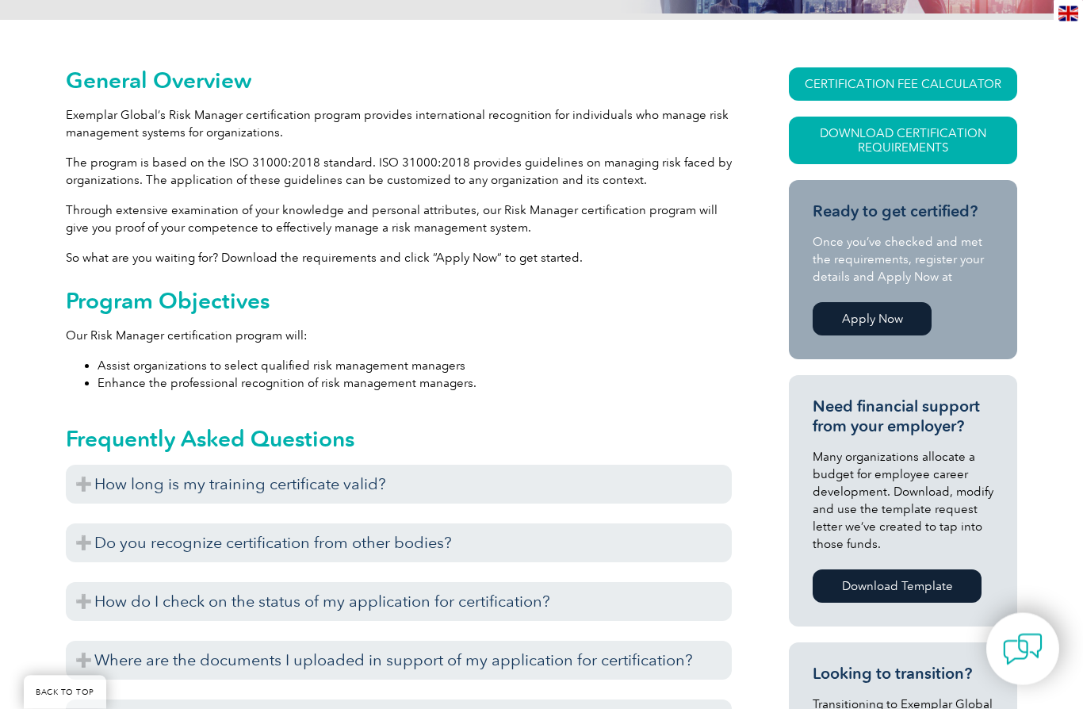
click at [874, 156] on link "Download Certification Requirements" at bounding box center [903, 141] width 228 height 48
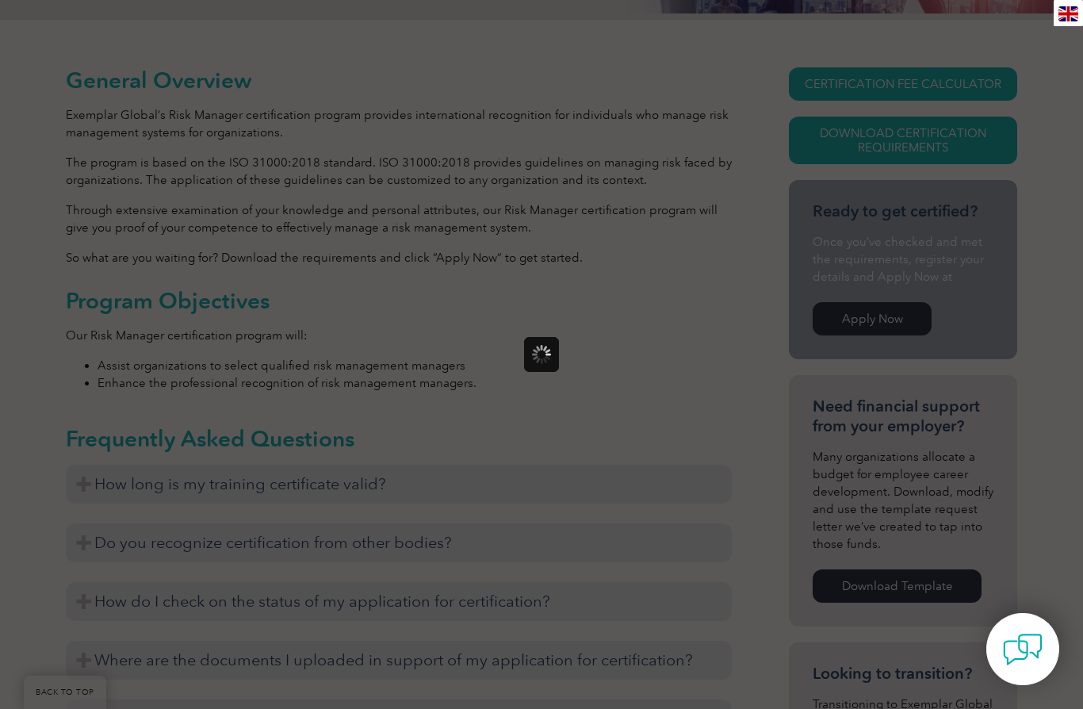
scroll to position [0, 0]
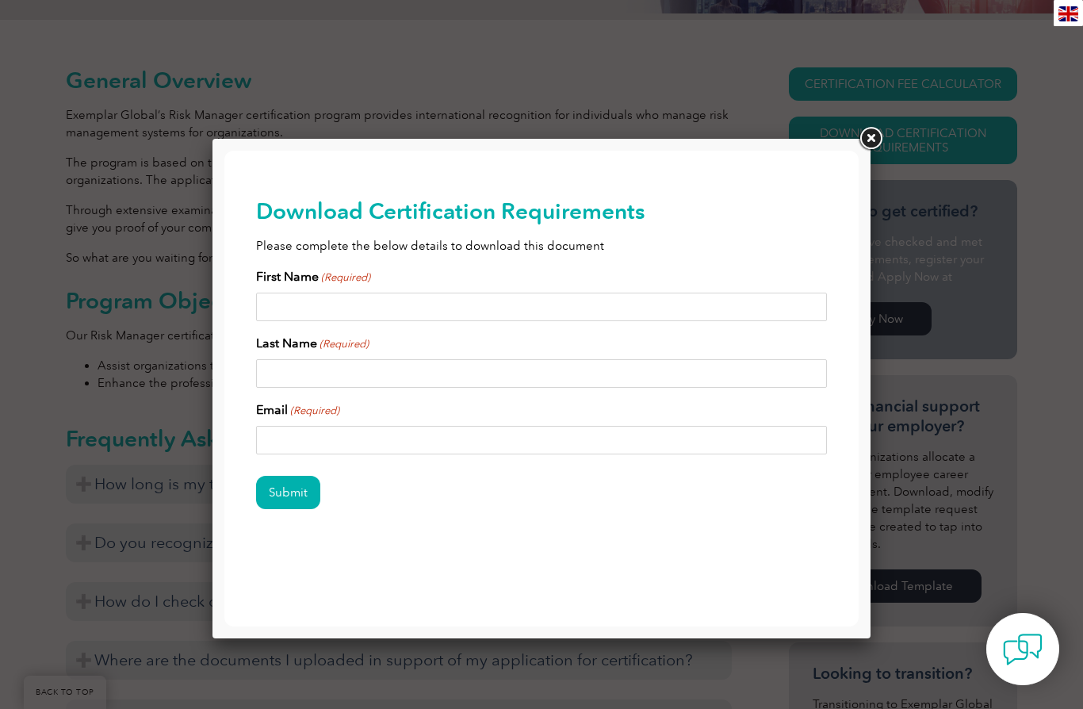
click at [272, 314] on input "First Name (Required)" at bounding box center [541, 307] width 571 height 29
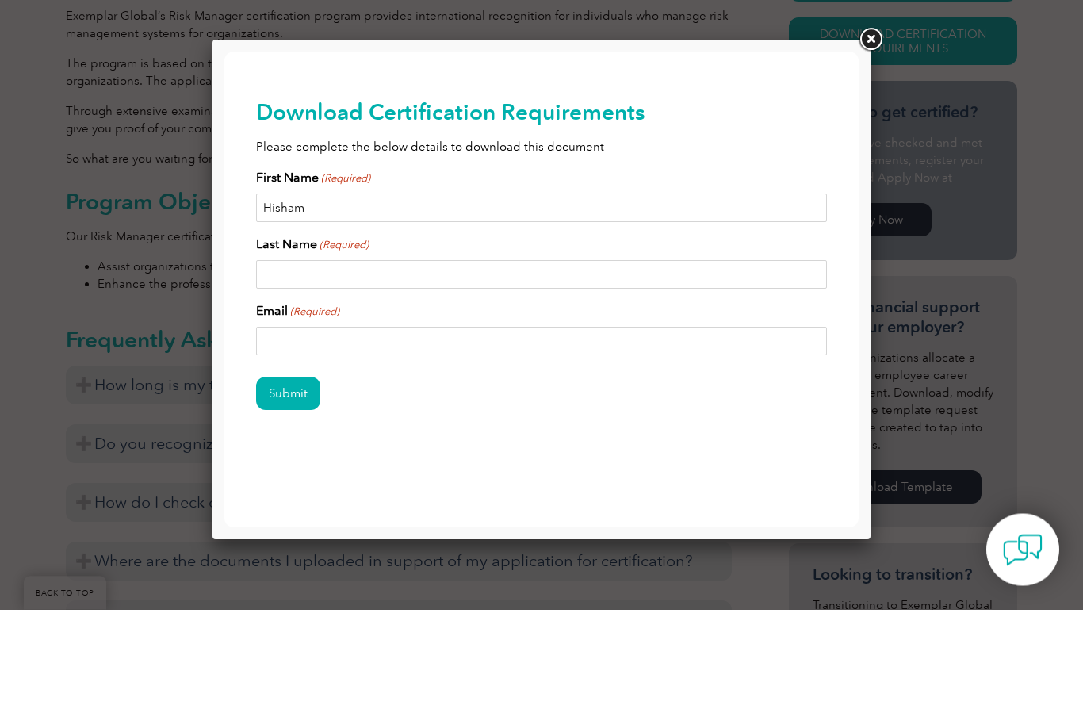
type input "Hisham"
click at [271, 263] on input "Last Name (Required)" at bounding box center [541, 274] width 571 height 29
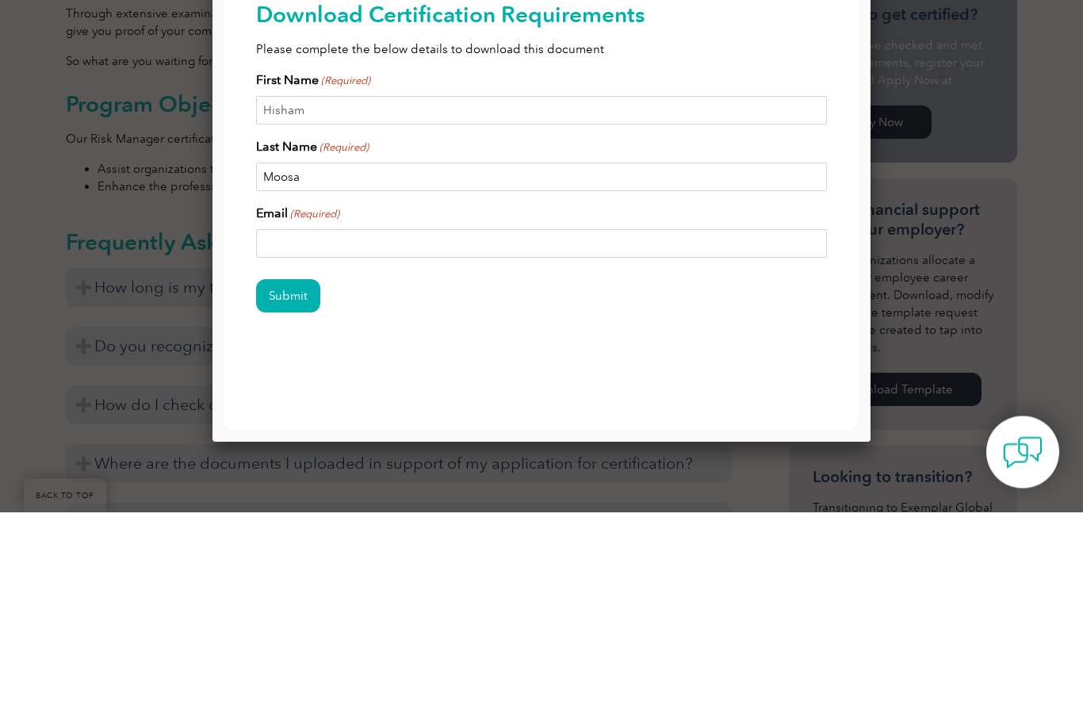
type input "Moosa"
click at [297, 258] on input "Email (Required)" at bounding box center [541, 244] width 571 height 29
type input "his1email@yahoo.com"
click at [281, 309] on input "Submit" at bounding box center [288, 296] width 64 height 33
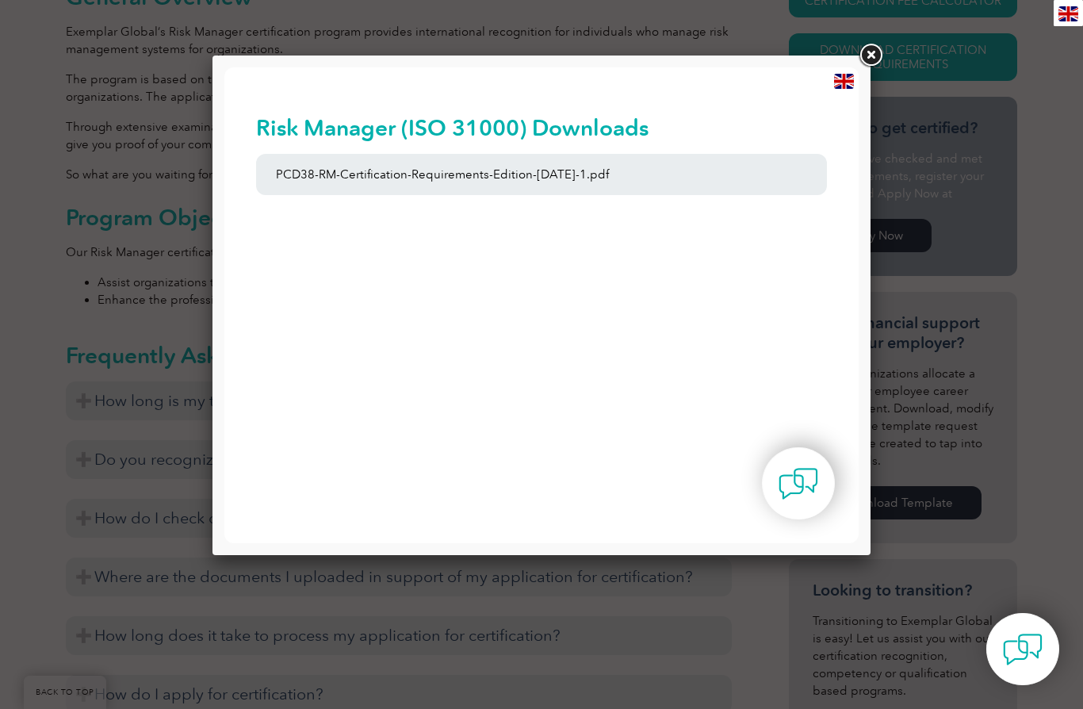
scroll to position [419, 0]
click at [303, 182] on link "PCD38-RM-Certification-Requirements-Edition-1-June-2020-1.pdf" at bounding box center [541, 174] width 571 height 41
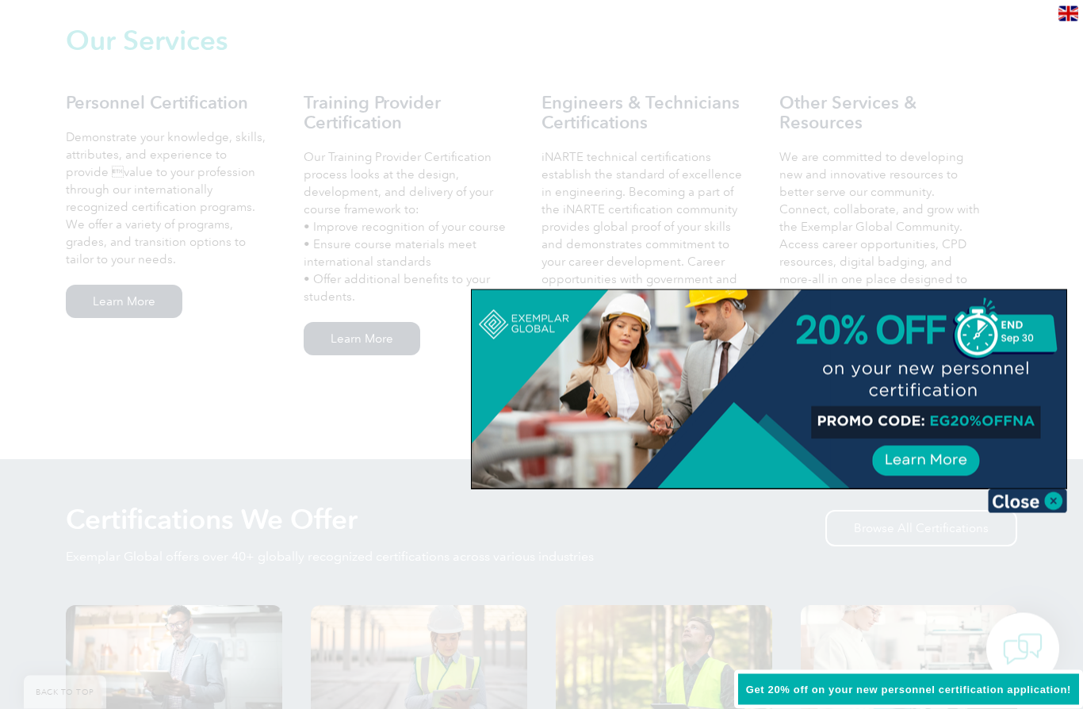
scroll to position [1116, 0]
click at [1048, 487] on div at bounding box center [769, 389] width 595 height 198
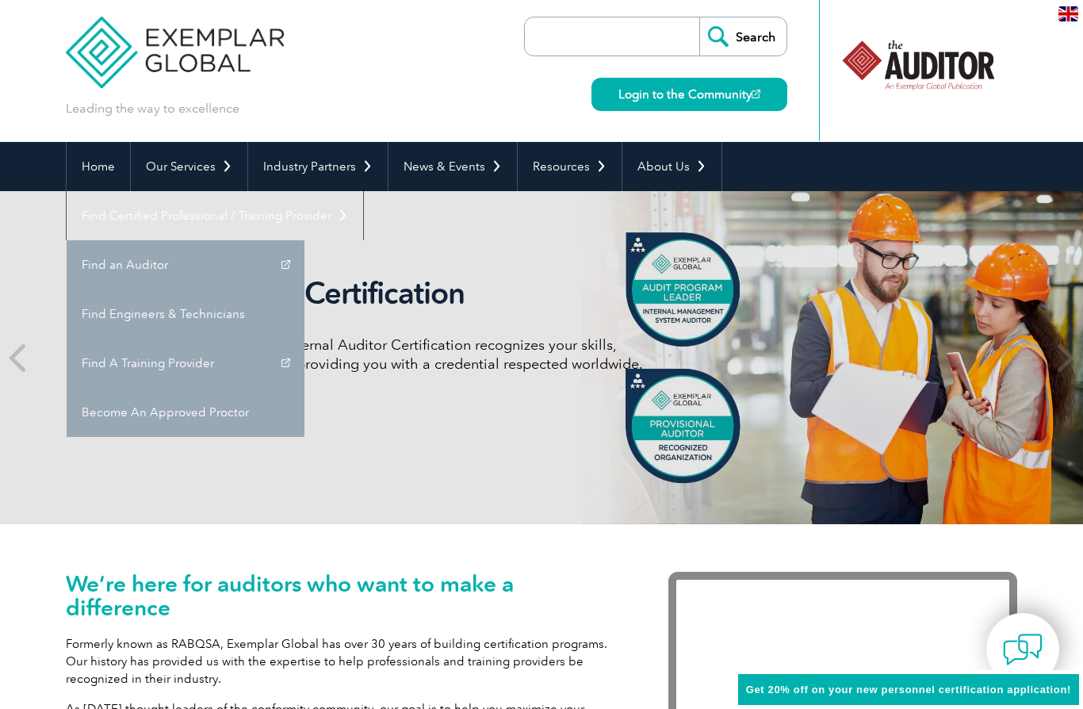
scroll to position [0, 0]
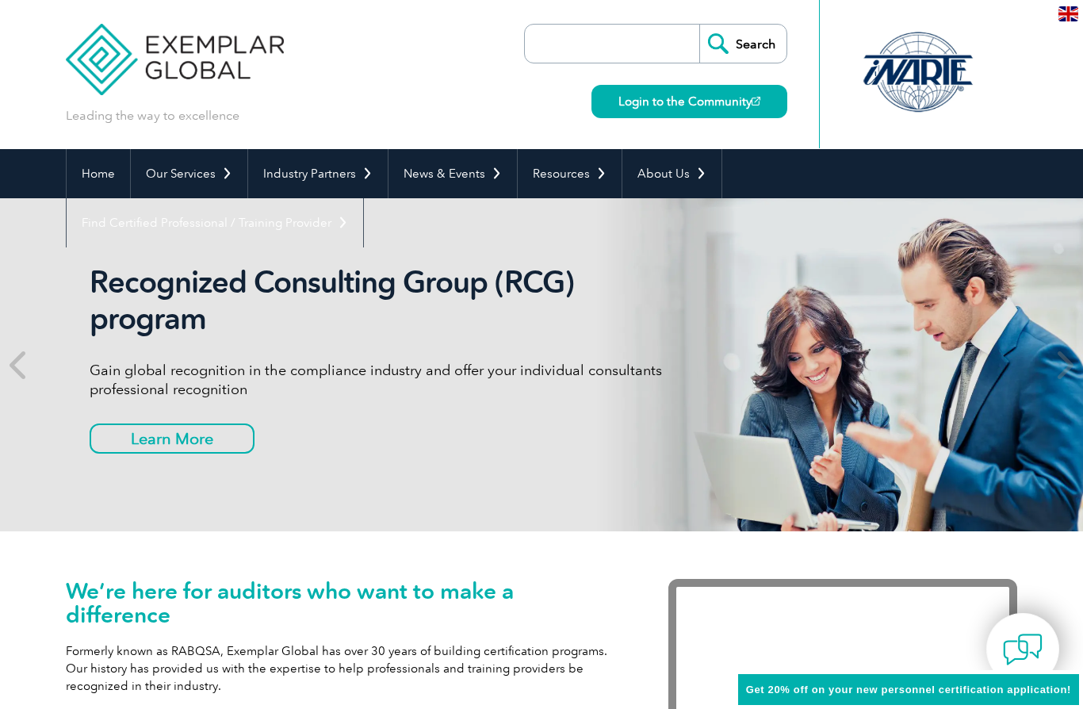
click at [885, 333] on div "Recognized Consulting Group (RCG) program Gain global recognition in the compli…" at bounding box center [542, 364] width 952 height 333
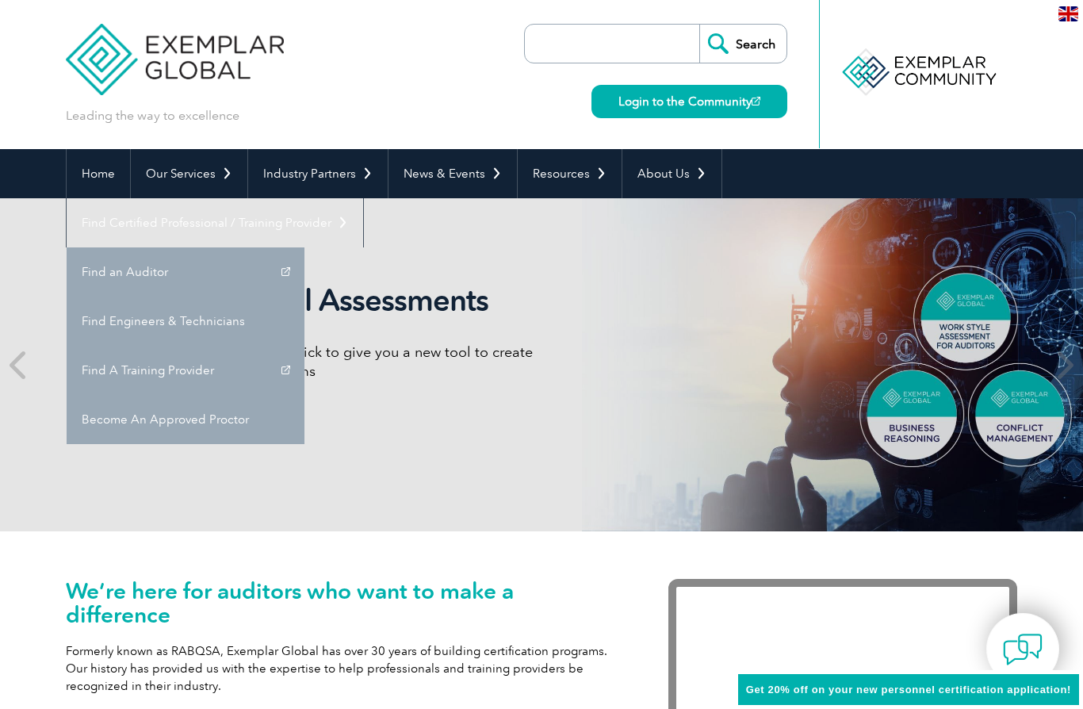
click at [809, 329] on div "Exemplar Global Assessments We have partnered with TalentClick to give you a ne…" at bounding box center [542, 364] width 952 height 333
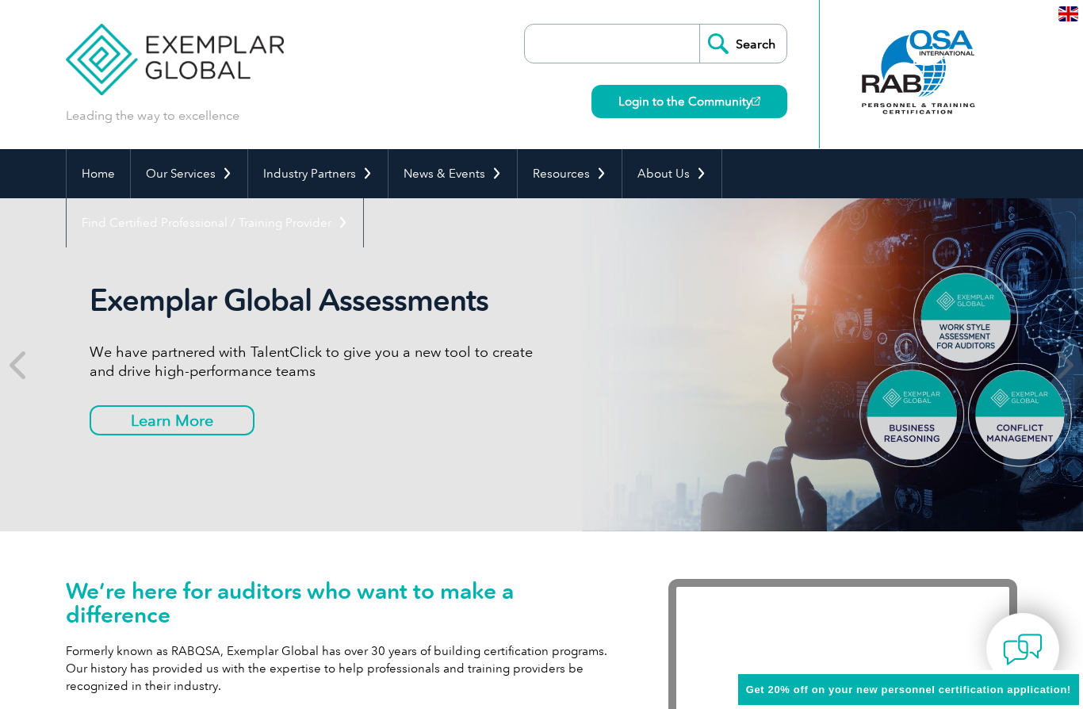
click at [806, 326] on div "Exemplar Global Assessments We have partnered with TalentClick to give you a ne…" at bounding box center [542, 364] width 952 height 333
click at [930, 322] on div "Exemplar Global Assessments We have partnered with TalentClick to give you a ne…" at bounding box center [542, 364] width 952 height 333
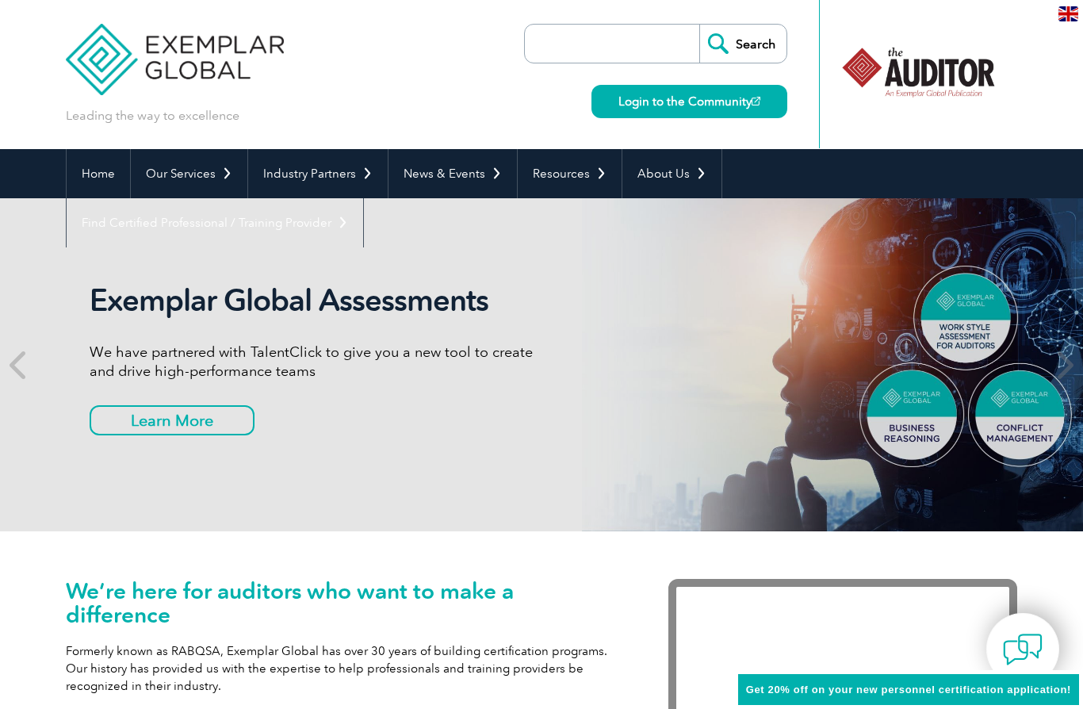
click at [363, 198] on link "Find Certified Professional / Training Provider" at bounding box center [215, 222] width 297 height 49
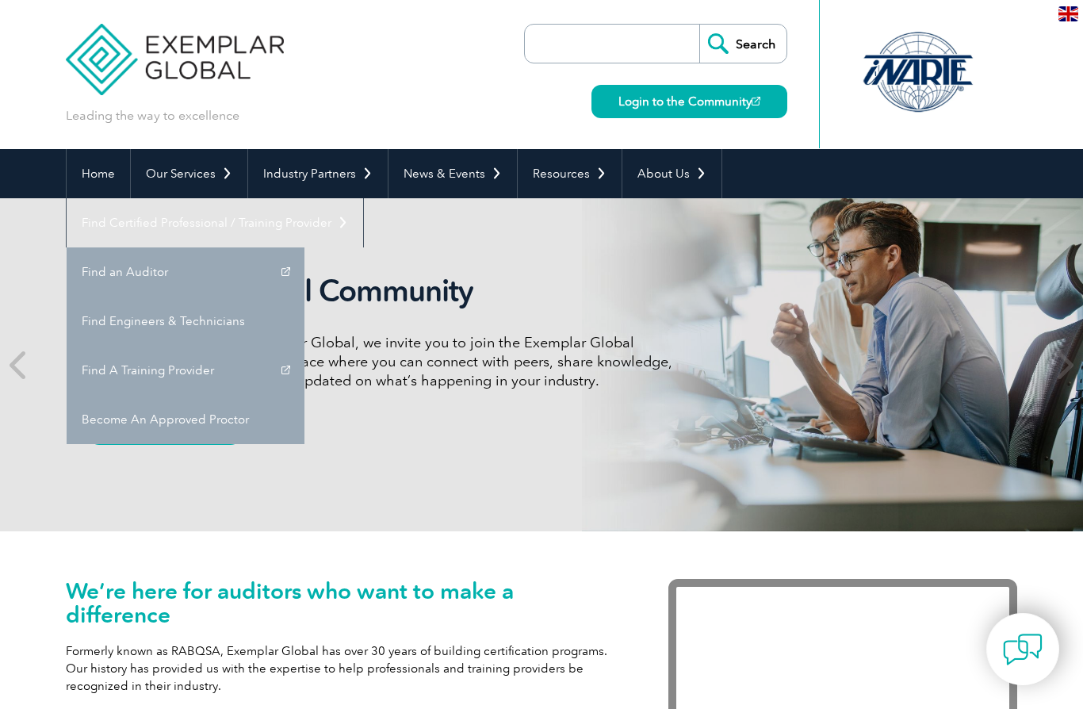
click at [305, 346] on link "Find A Training Provider" at bounding box center [186, 370] width 238 height 49
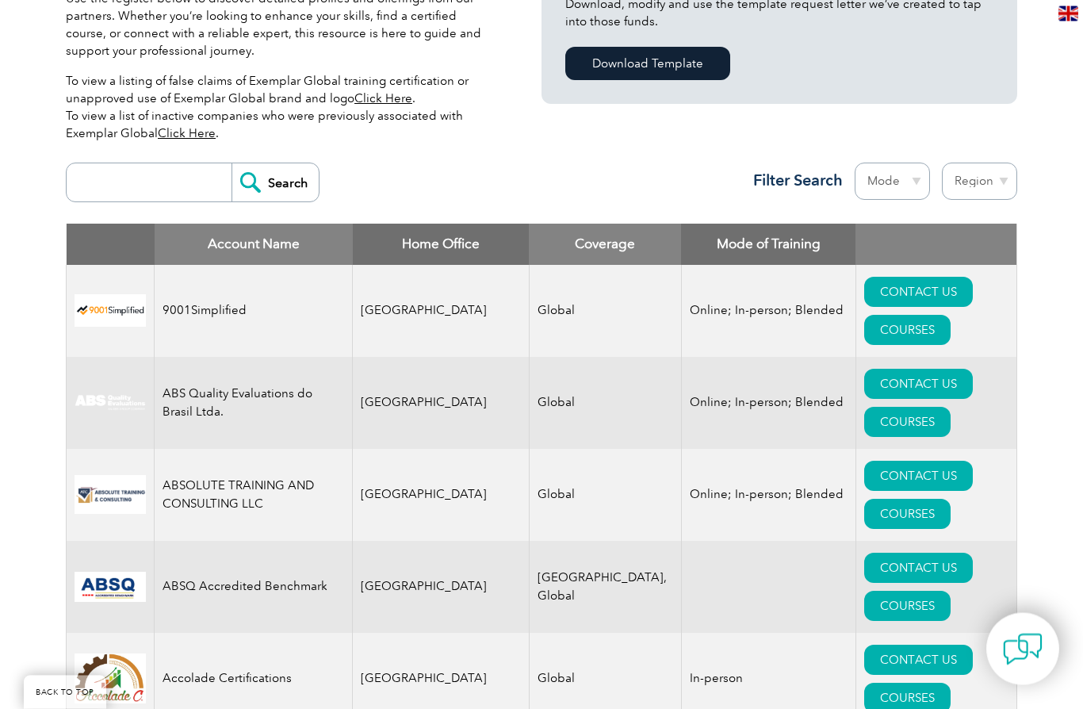
scroll to position [473, 0]
click at [183, 175] on input "search" at bounding box center [153, 182] width 157 height 38
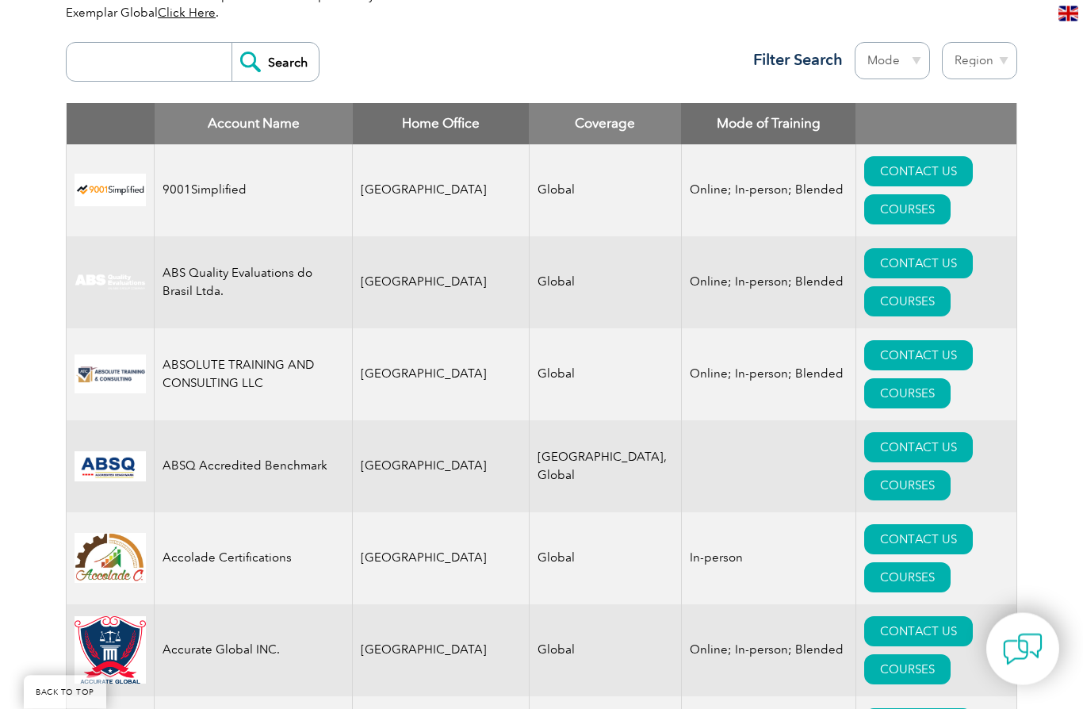
scroll to position [599, 0]
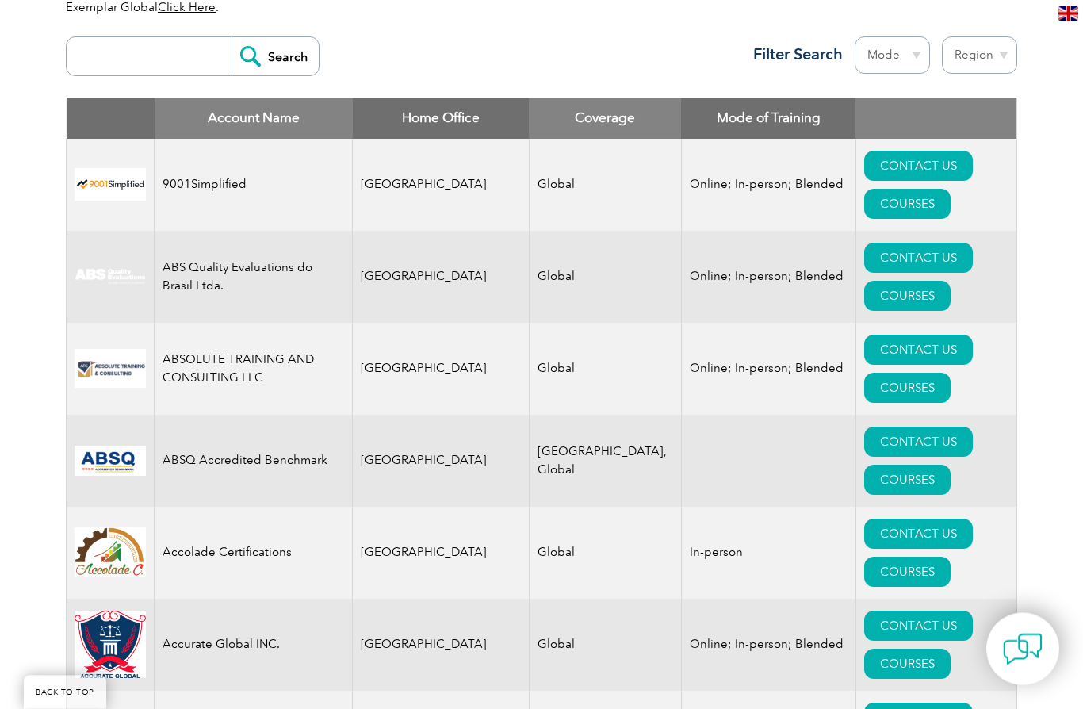
click at [182, 56] on input "search" at bounding box center [153, 57] width 157 height 38
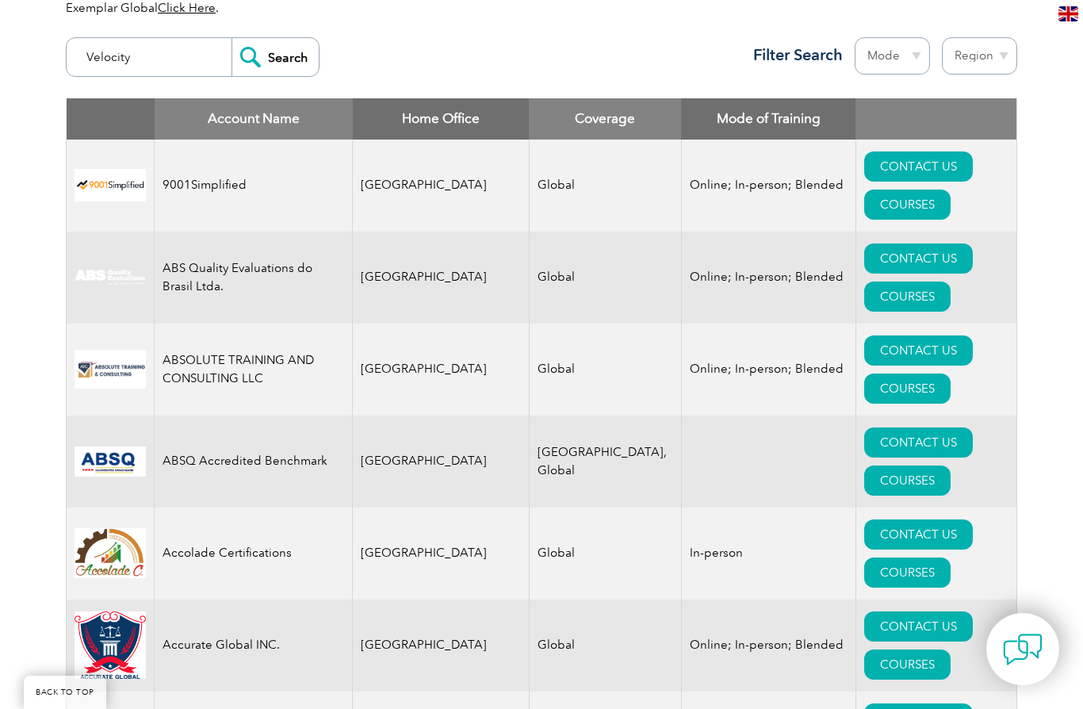
type input "Velocity"
click at [288, 59] on input "Search" at bounding box center [275, 57] width 87 height 38
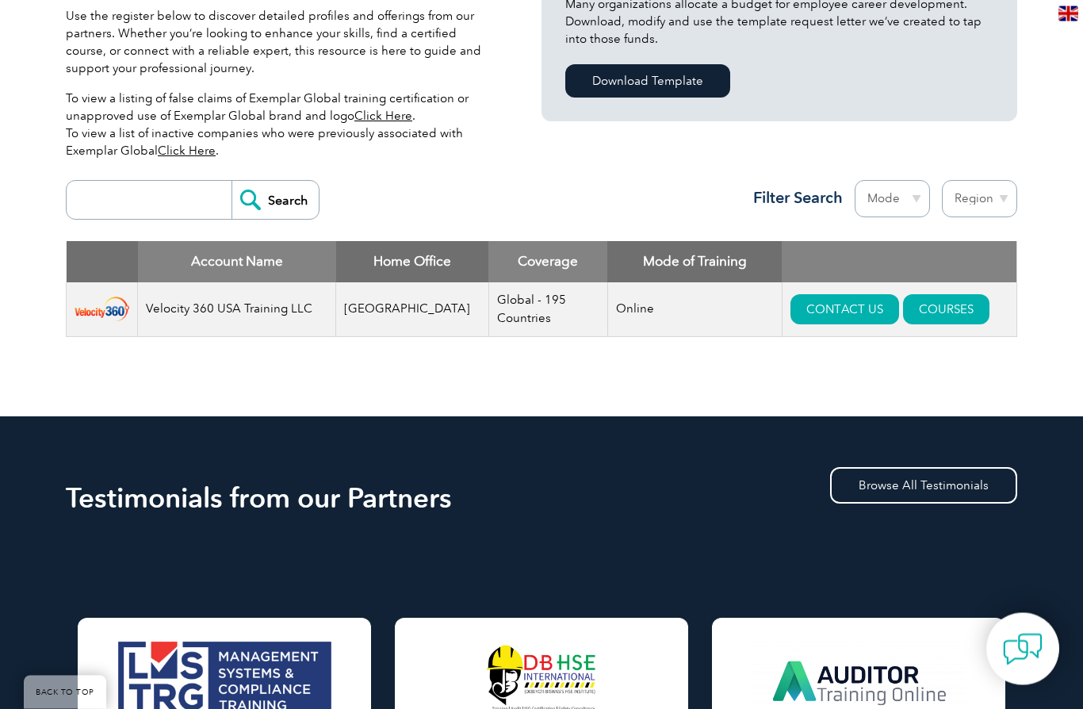
scroll to position [456, 0]
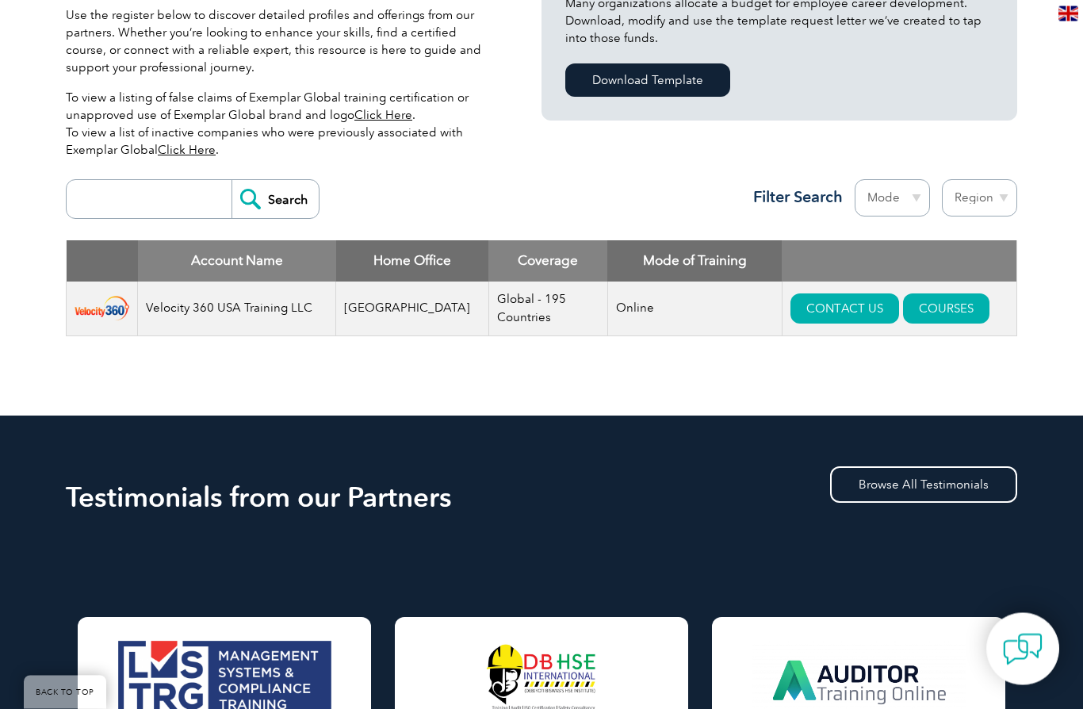
click at [941, 319] on link "COURSES" at bounding box center [946, 309] width 86 height 30
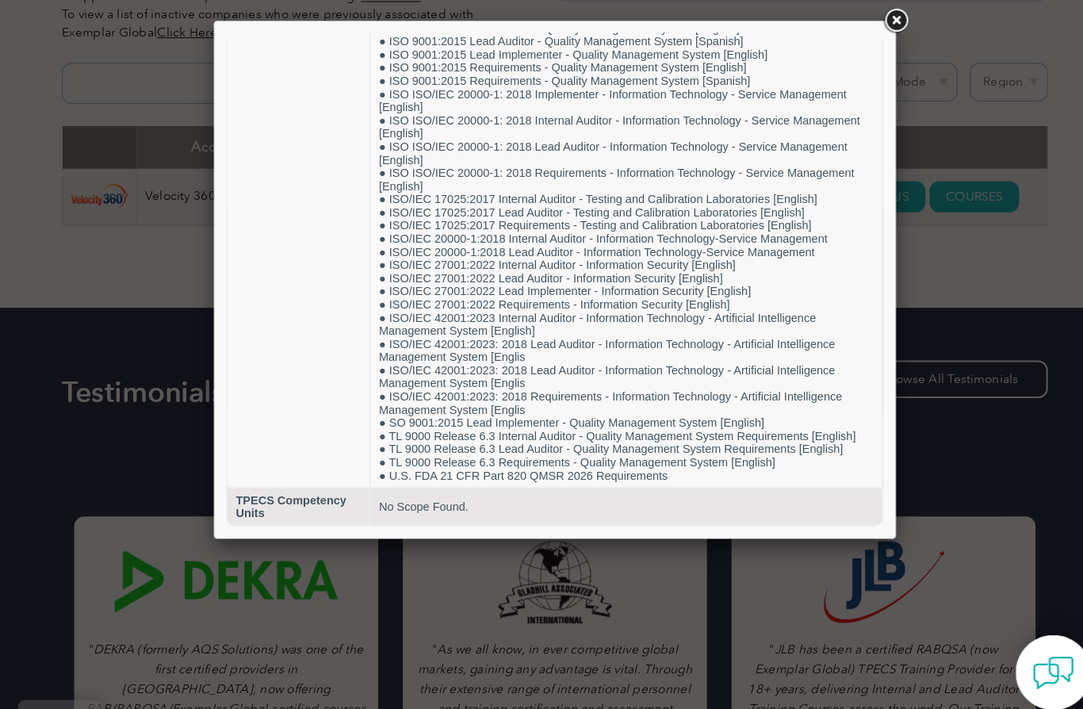
scroll to position [1082, 0]
click at [864, 17] on link at bounding box center [870, 20] width 29 height 29
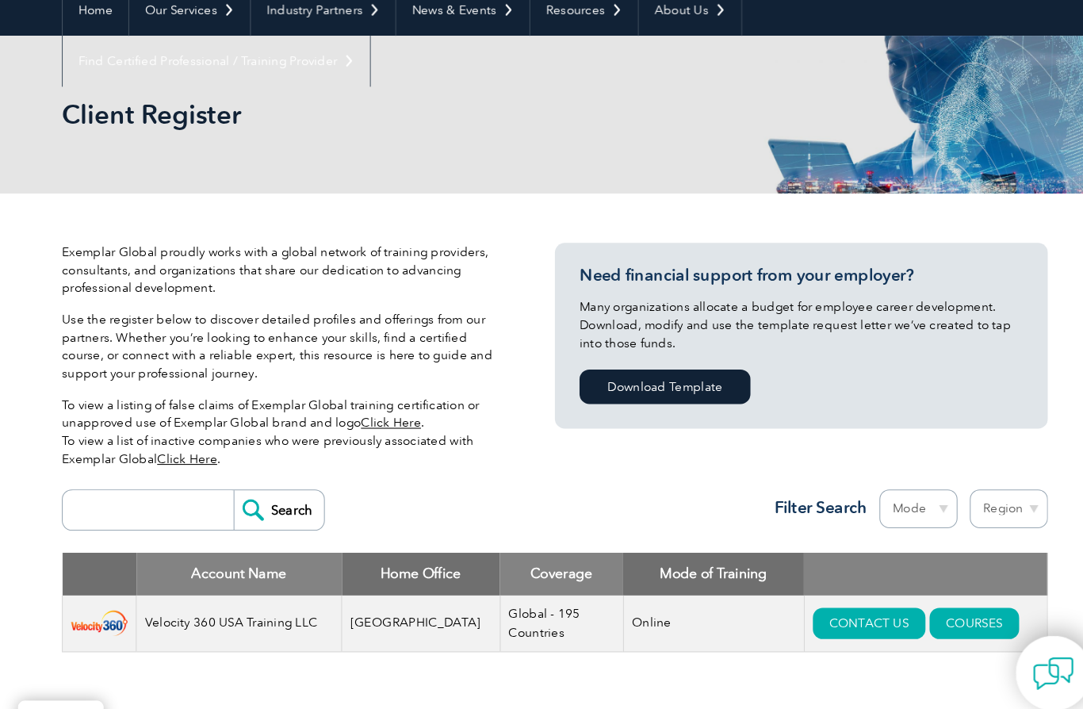
scroll to position [163, 0]
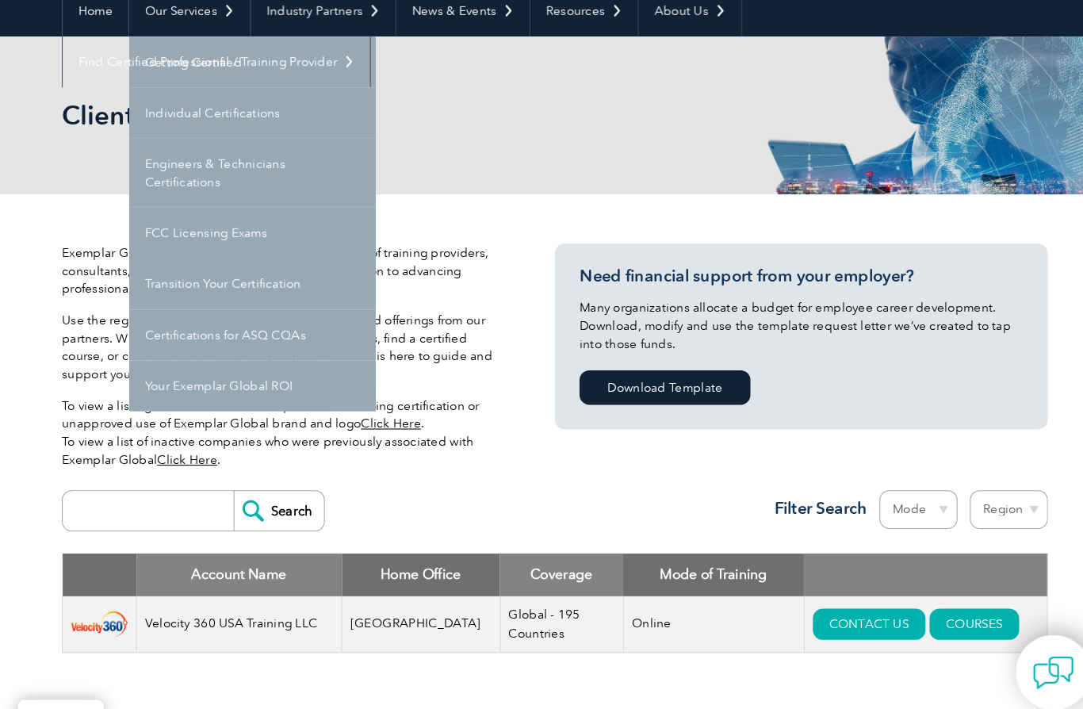
click at [312, 65] on link "Getting Certified" at bounding box center [250, 60] width 238 height 49
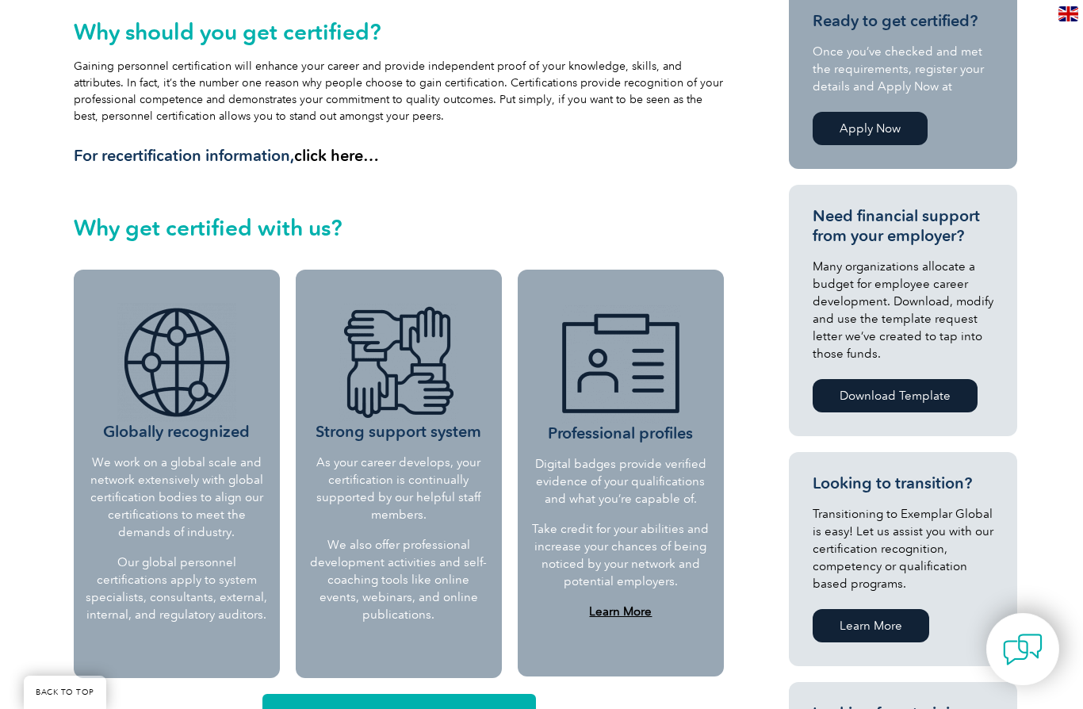
scroll to position [385, 0]
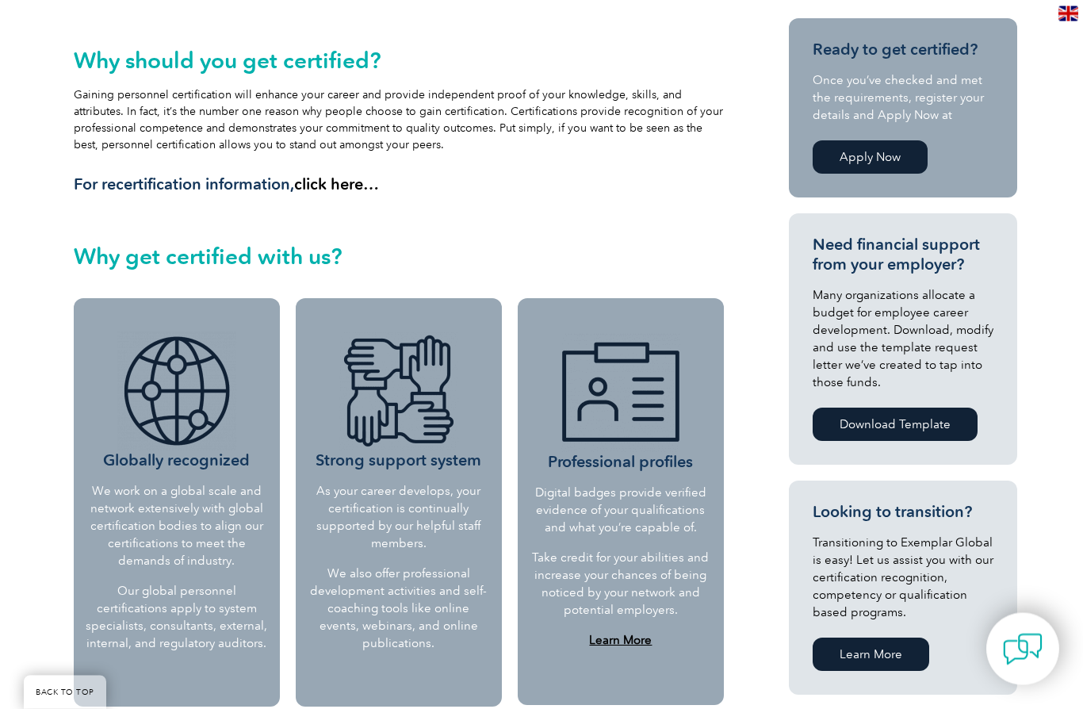
click at [905, 161] on link "Apply Now" at bounding box center [870, 157] width 115 height 33
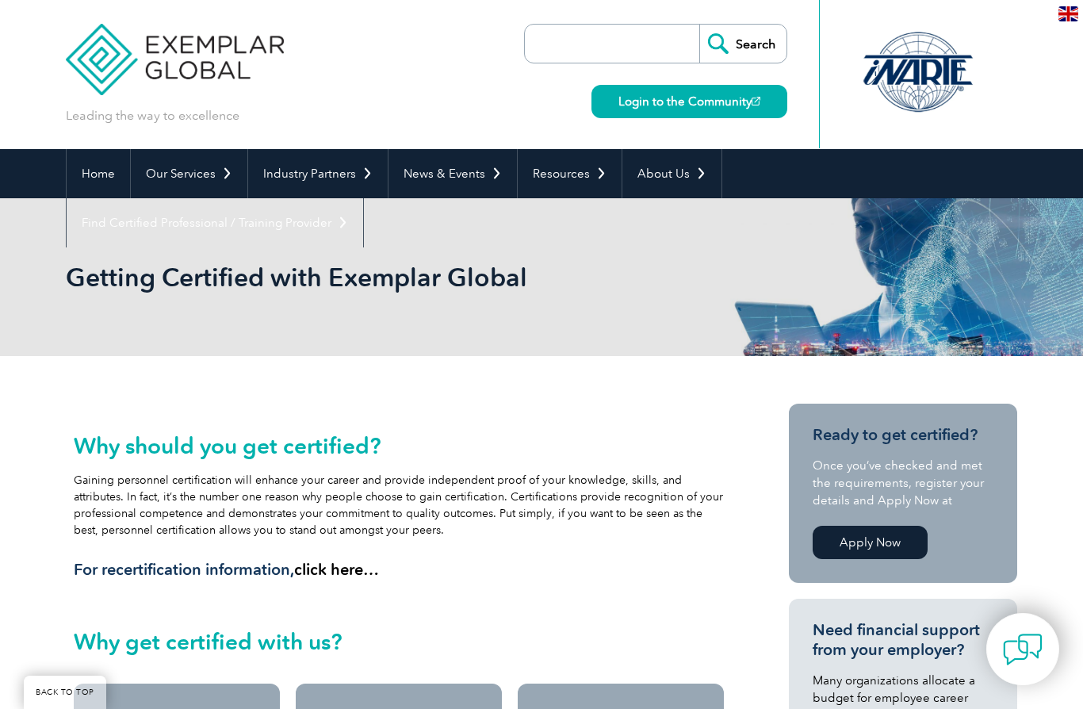
scroll to position [251, 0]
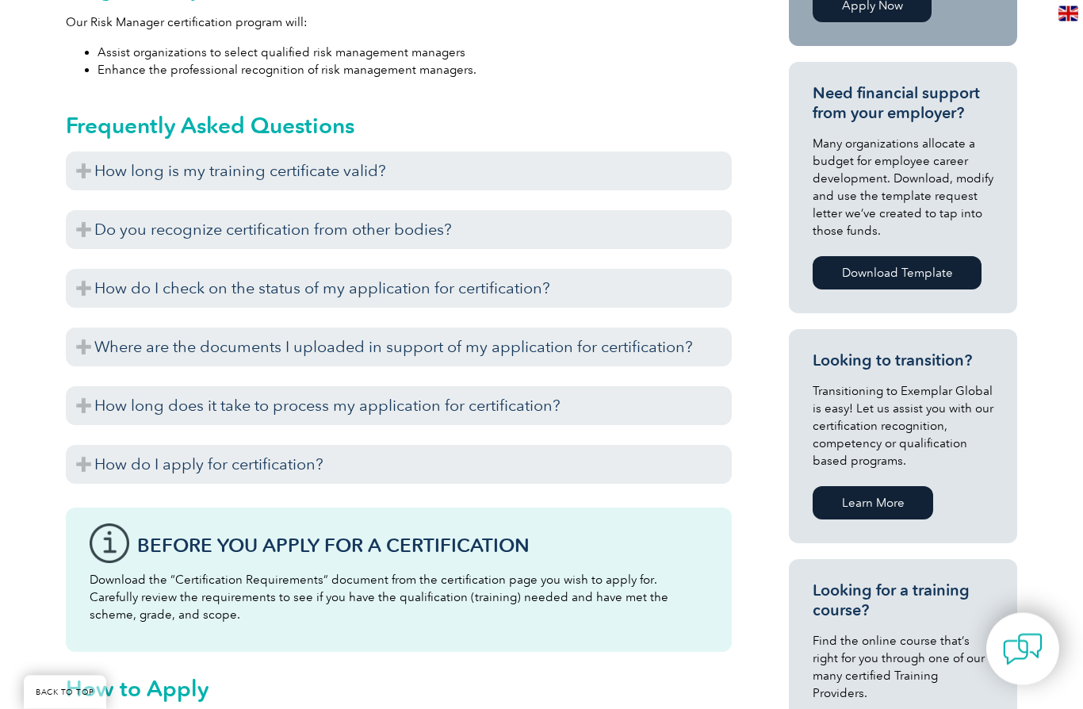
scroll to position [661, 0]
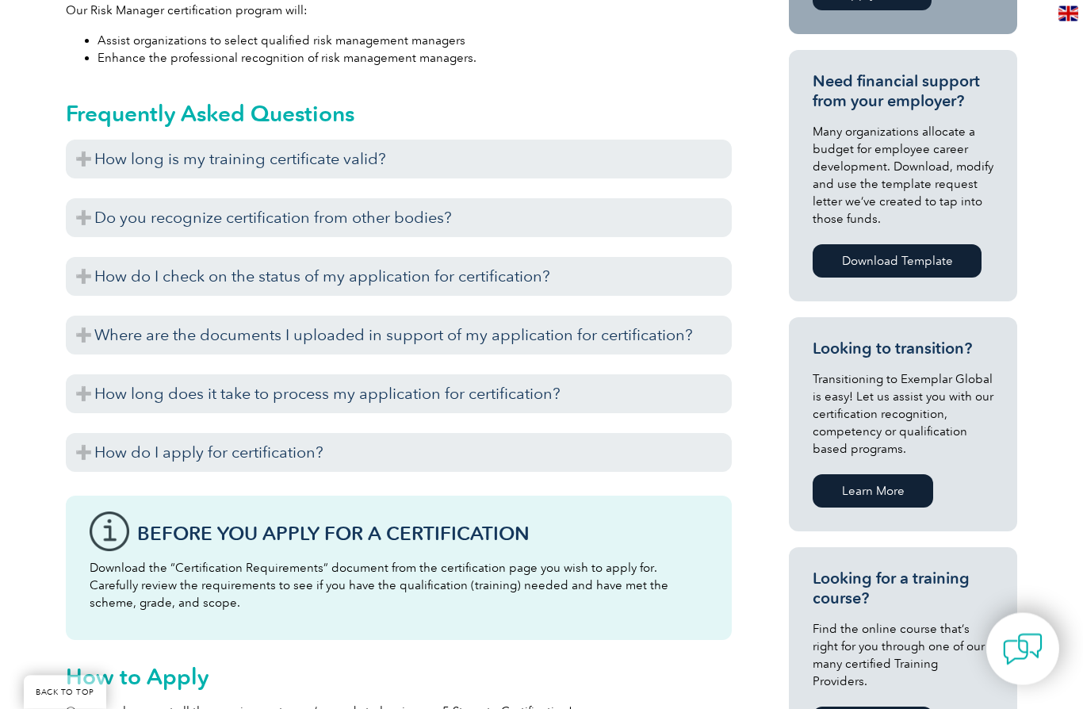
click at [79, 154] on h3 "How long is my training certificate valid?" at bounding box center [399, 159] width 666 height 39
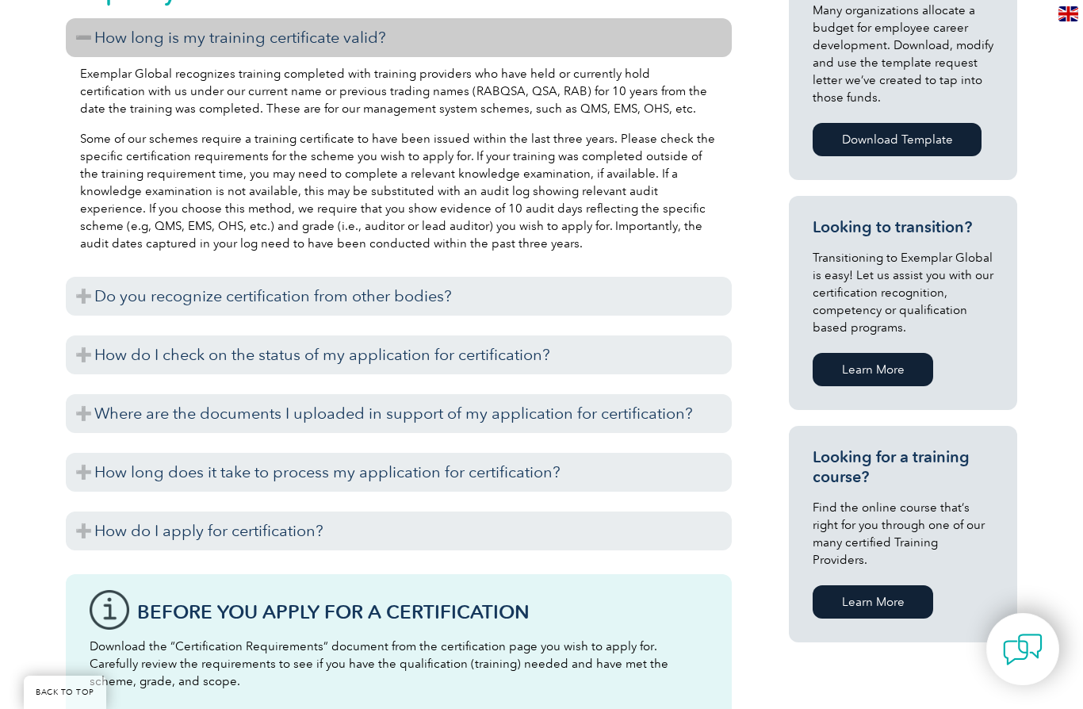
scroll to position [816, 0]
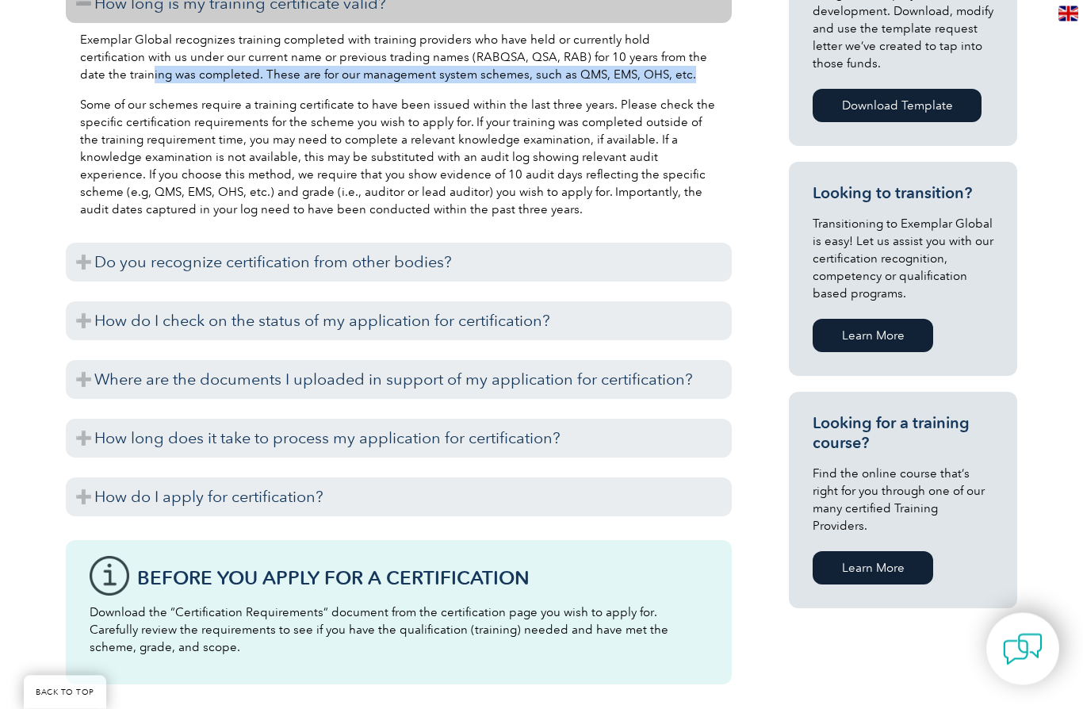
click at [167, 163] on p "Some of our schemes require a training certificate to have been issued within t…" at bounding box center [399, 158] width 638 height 122
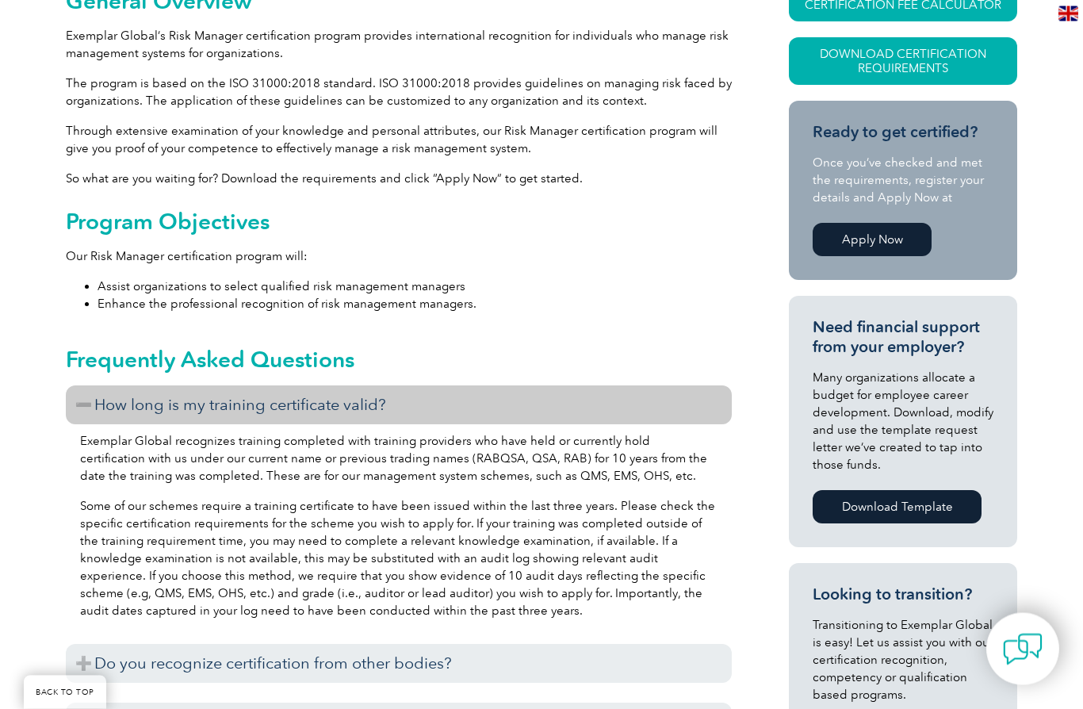
scroll to position [407, 0]
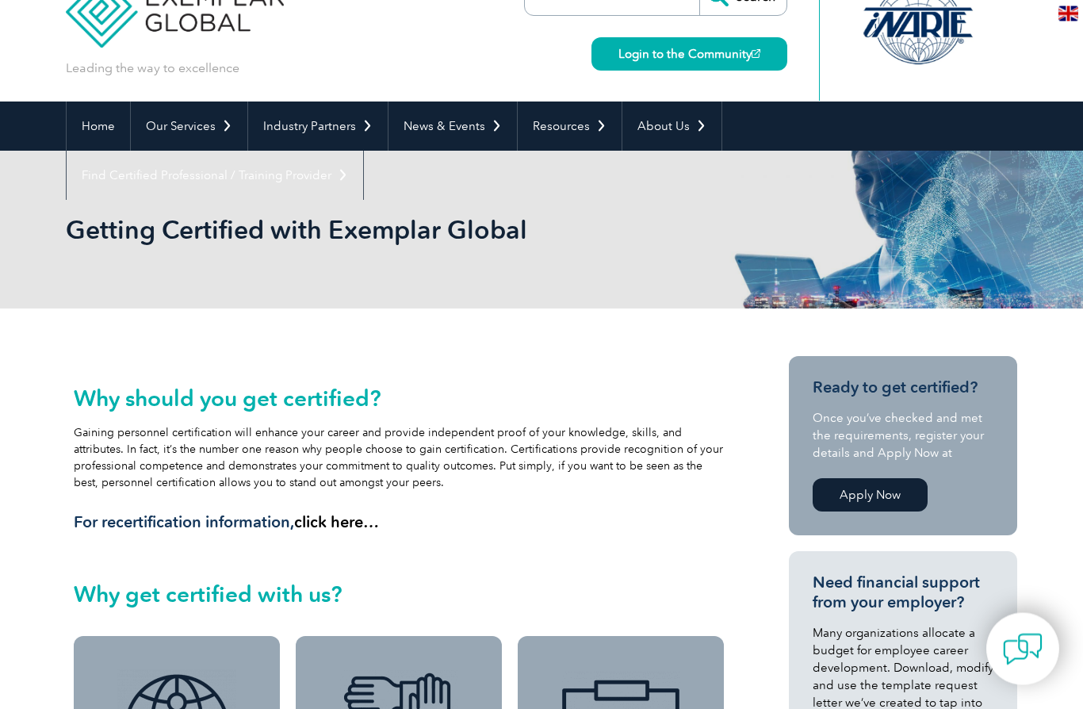
scroll to position [70, 0]
